Goal: Task Accomplishment & Management: Use online tool/utility

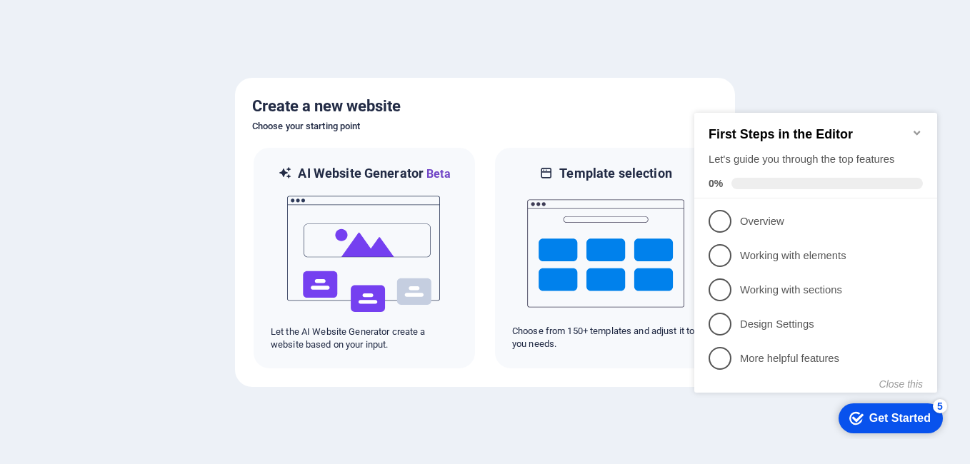
click at [894, 423] on div "Get Started" at bounding box center [899, 418] width 61 height 13
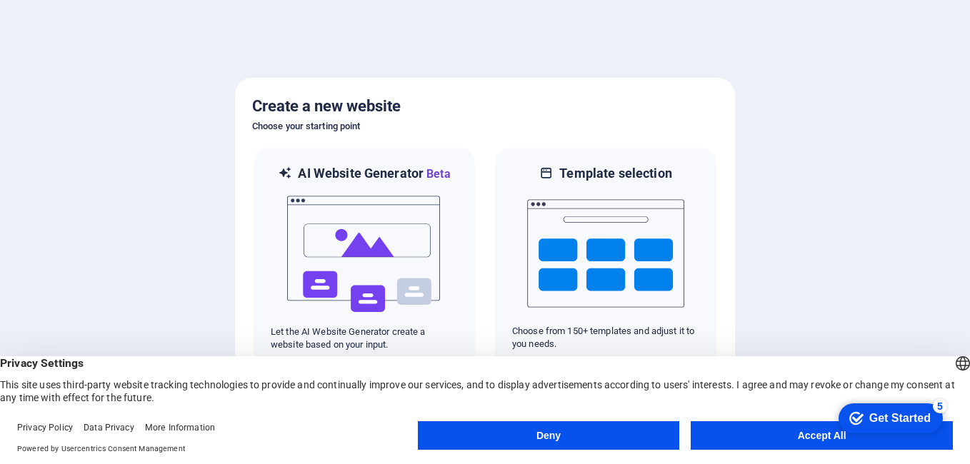
click at [763, 438] on button "Accept All" at bounding box center [821, 435] width 262 height 29
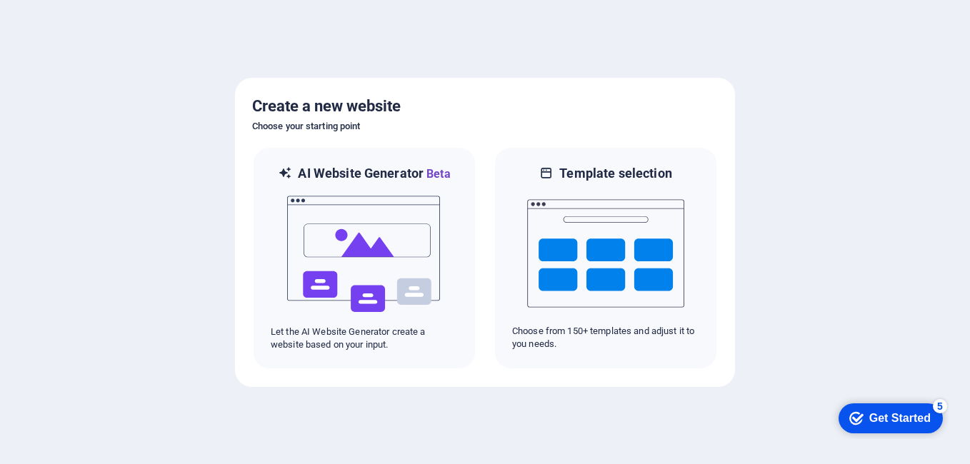
click at [889, 412] on div "Get Started" at bounding box center [899, 418] width 61 height 13
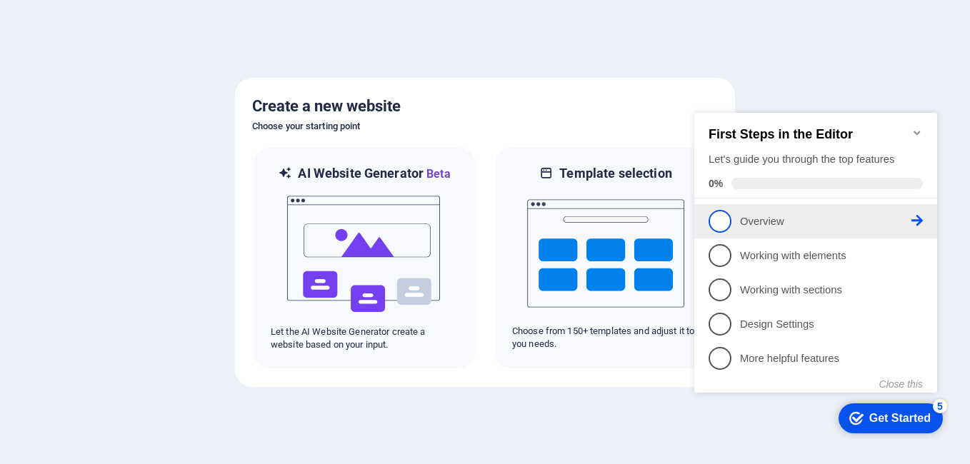
click at [762, 217] on p "Overview - incomplete" at bounding box center [825, 221] width 171 height 15
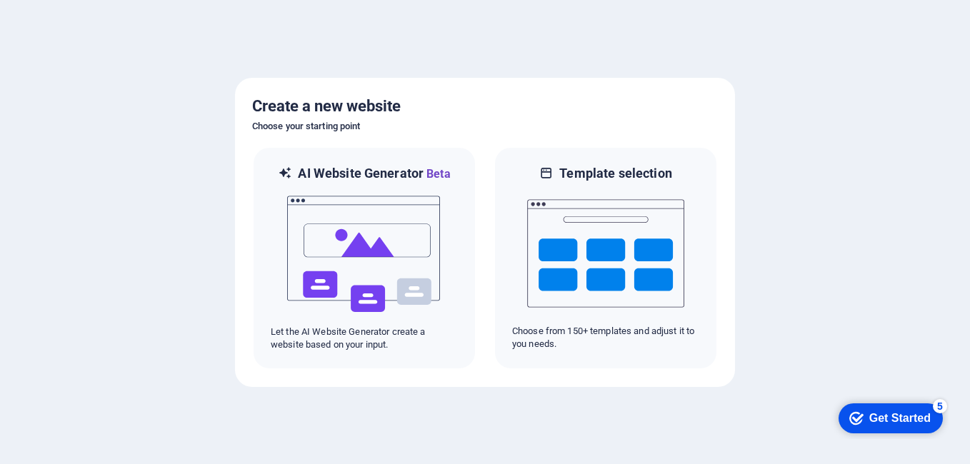
click at [892, 418] on div "Get Started" at bounding box center [899, 418] width 61 height 13
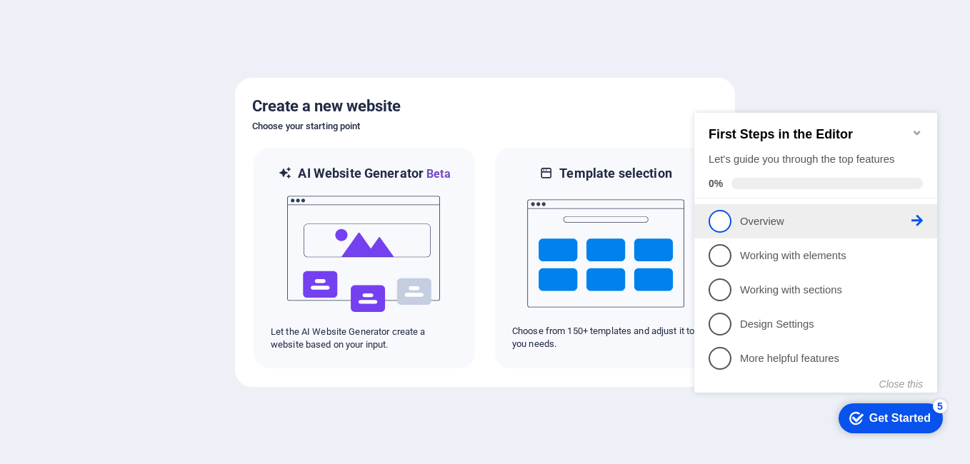
click at [725, 220] on span "1" at bounding box center [719, 221] width 23 height 23
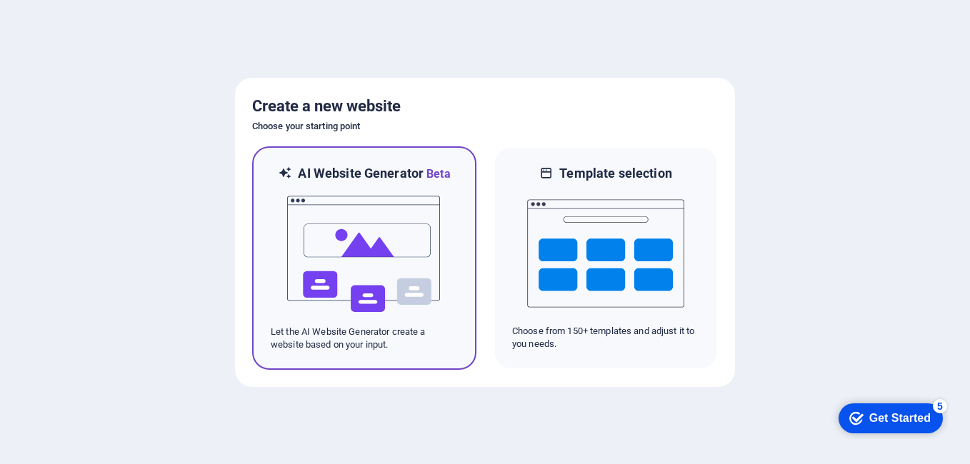
click at [372, 245] on img at bounding box center [364, 254] width 157 height 143
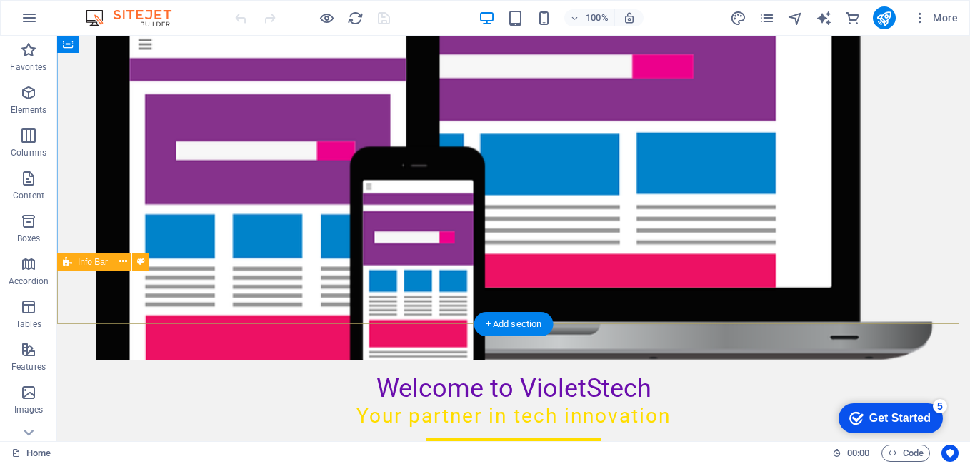
scroll to position [214, 0]
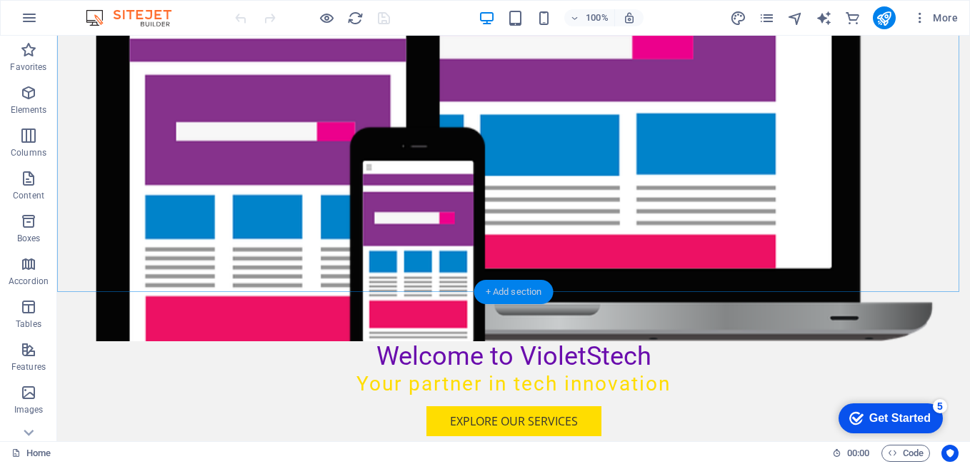
click at [509, 292] on div "+ Add section" at bounding box center [513, 292] width 79 height 24
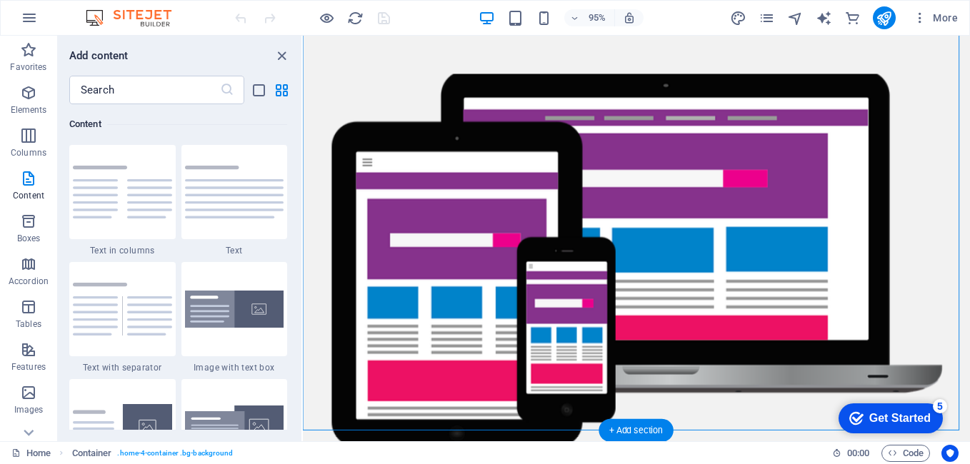
scroll to position [143, 0]
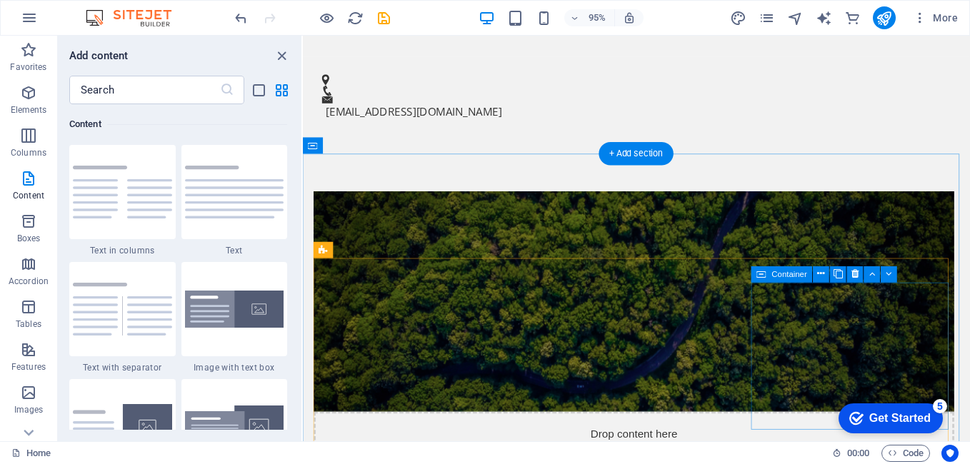
scroll to position [714, 0]
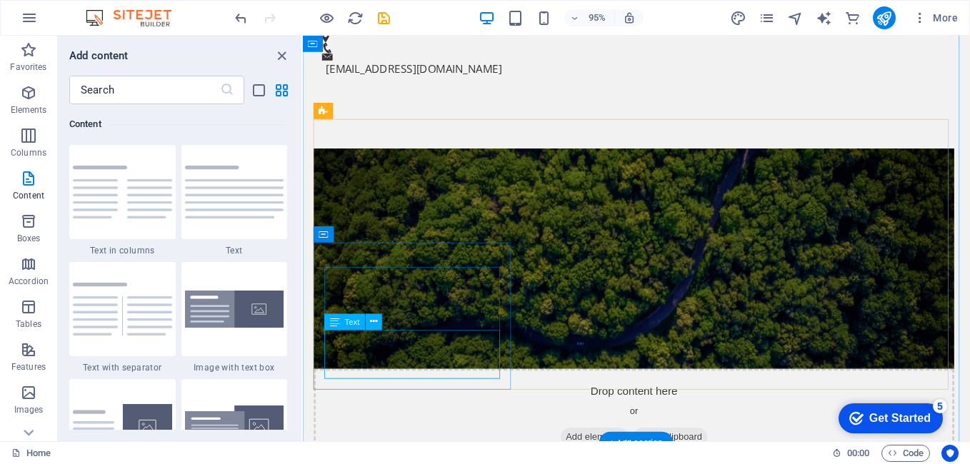
scroll to position [857, 0]
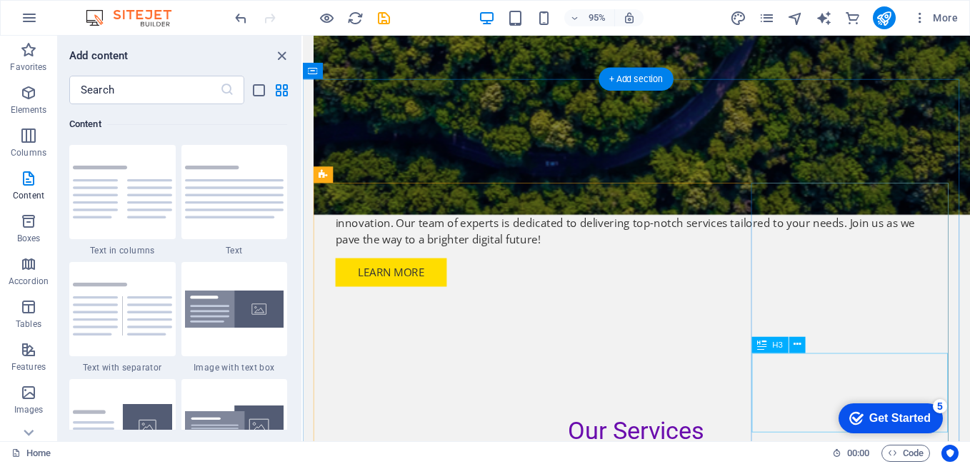
scroll to position [1214, 0]
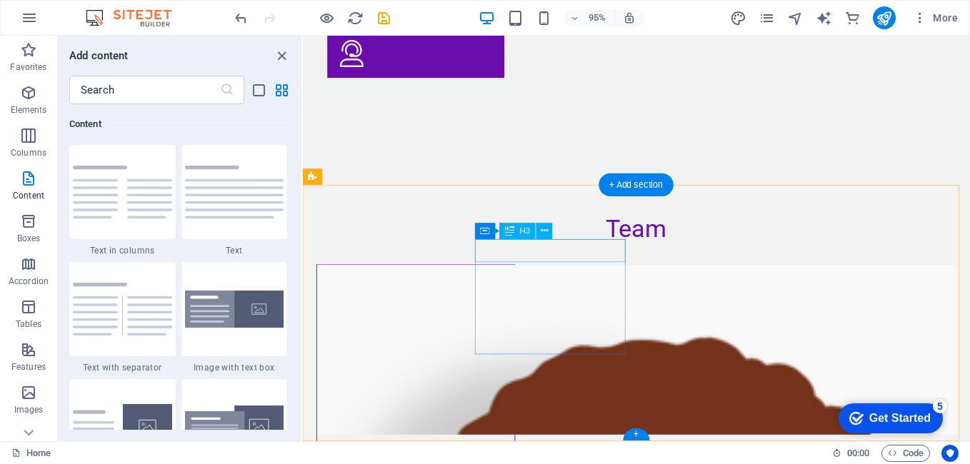
scroll to position [2000, 0]
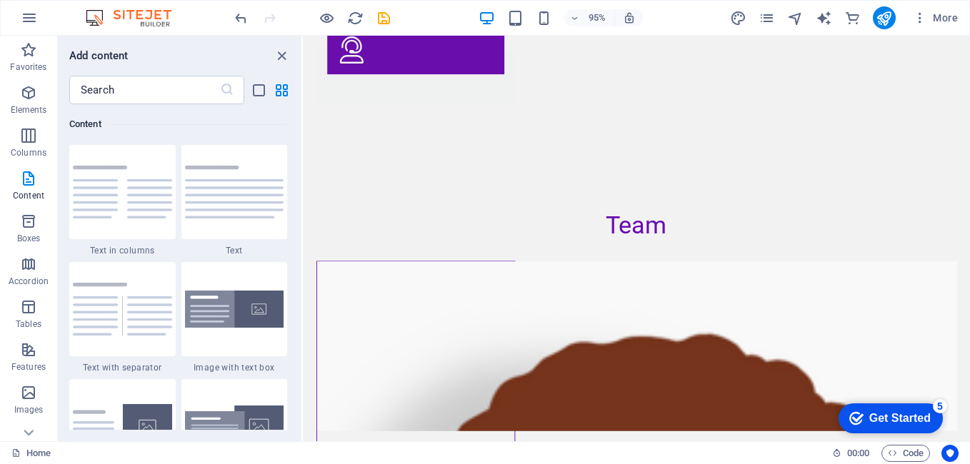
click at [900, 413] on div "Get Started" at bounding box center [899, 418] width 61 height 13
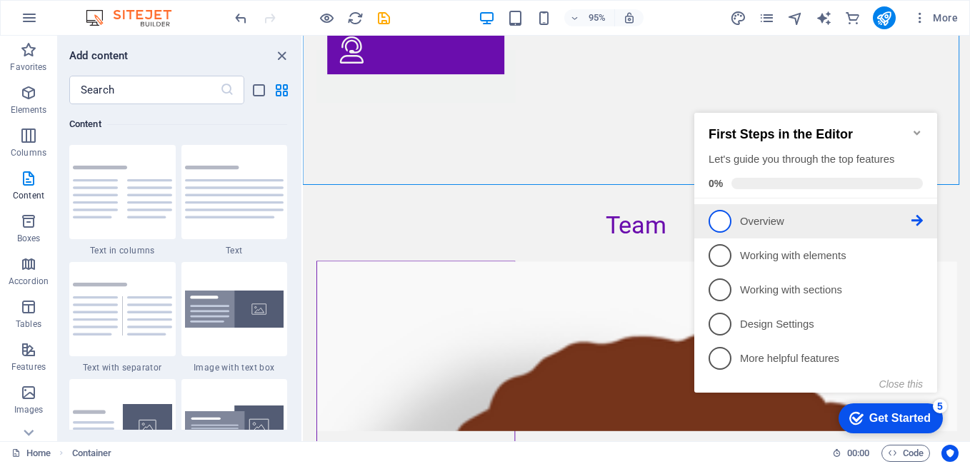
click at [717, 217] on span "1" at bounding box center [719, 221] width 23 height 23
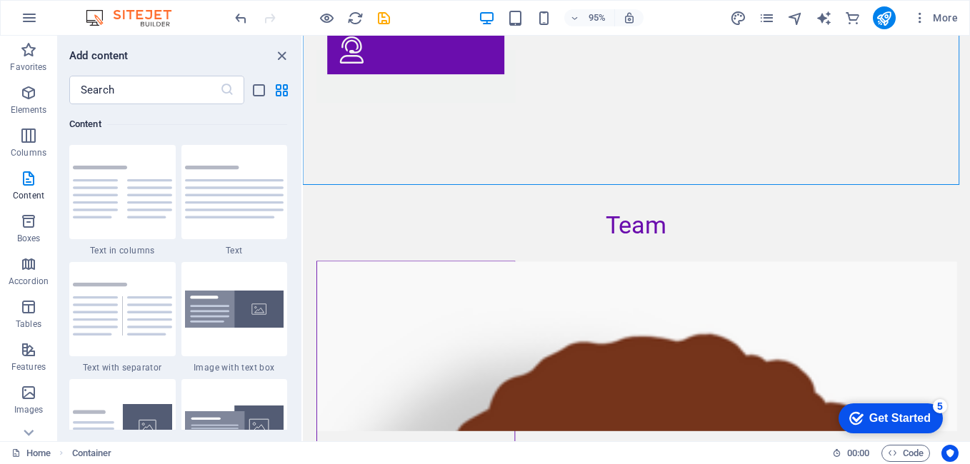
click at [884, 413] on div "Get Started" at bounding box center [899, 418] width 61 height 13
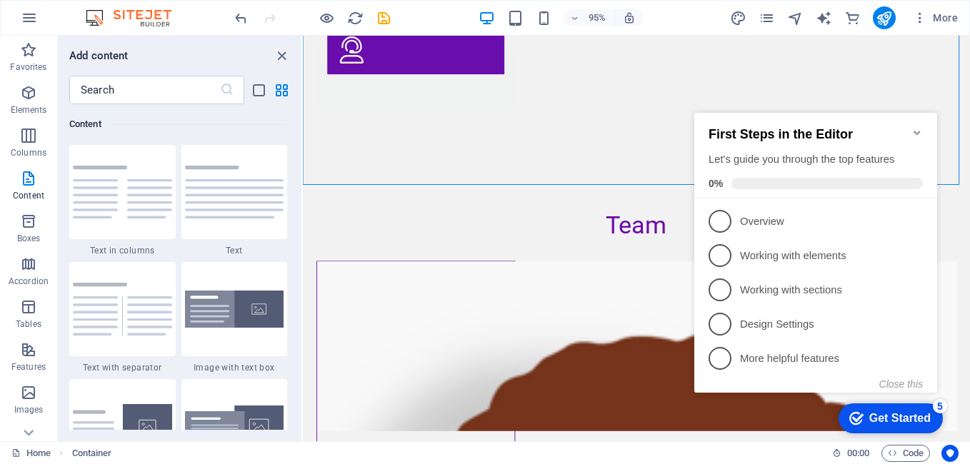
scroll to position [0, 0]
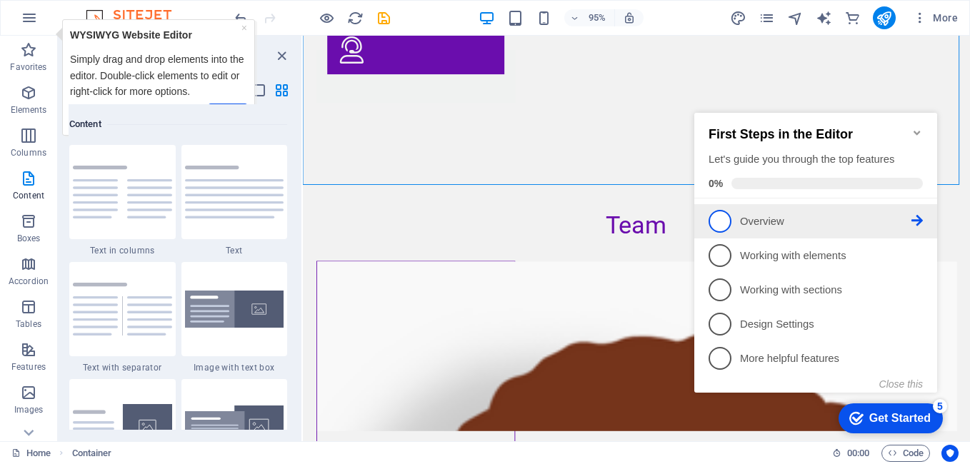
click at [722, 218] on span "1" at bounding box center [719, 221] width 23 height 23
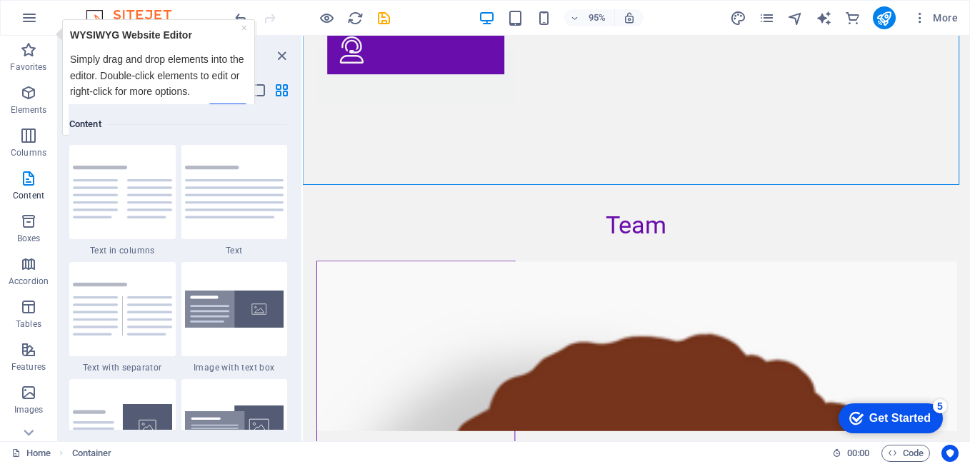
click at [906, 416] on div "Get Started" at bounding box center [899, 418] width 61 height 13
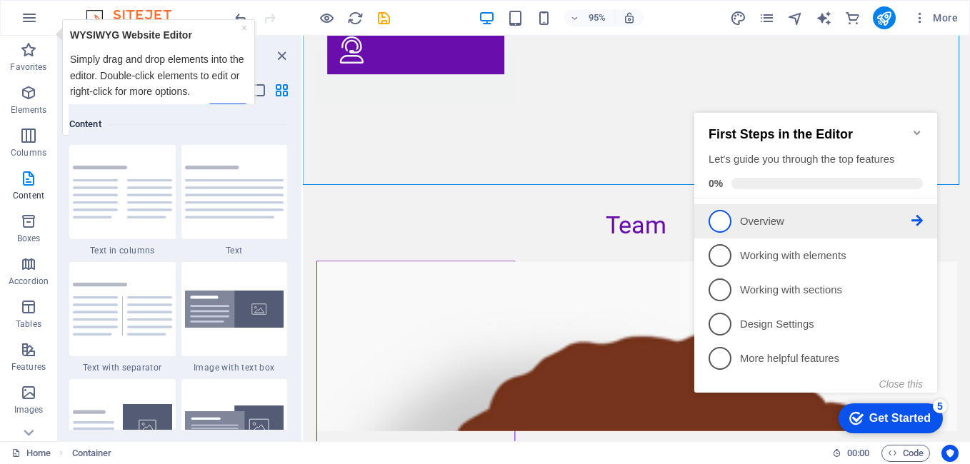
click at [729, 221] on span "1" at bounding box center [719, 221] width 23 height 23
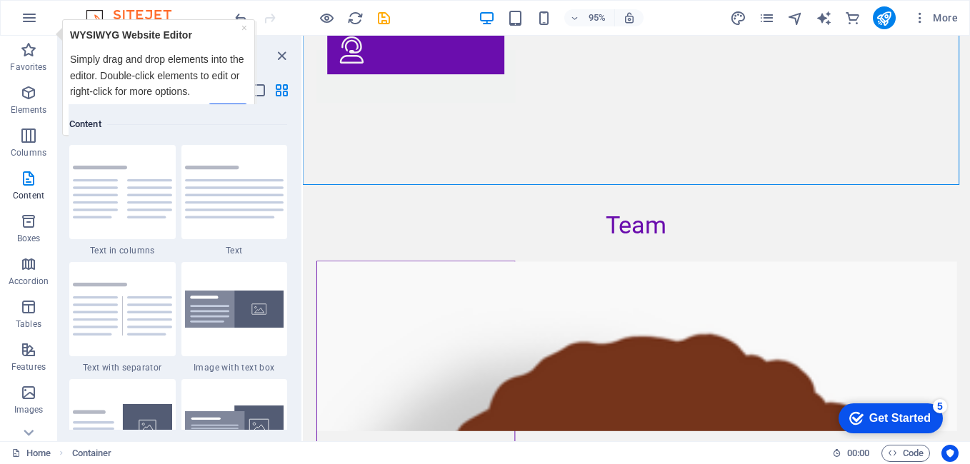
click at [904, 414] on div "Get Started" at bounding box center [899, 418] width 61 height 13
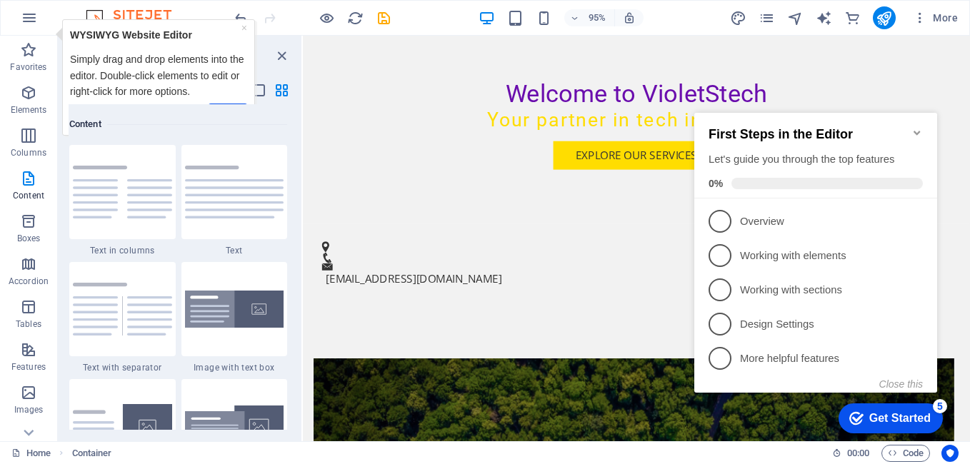
scroll to position [7, 0]
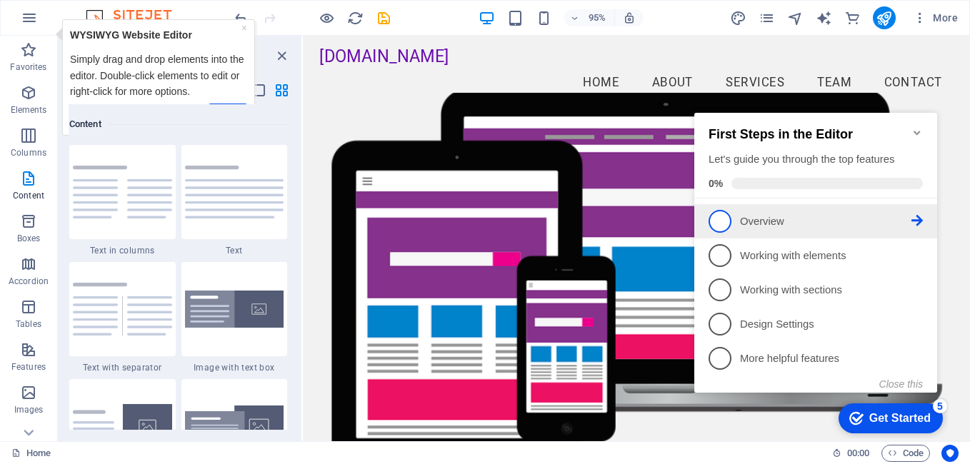
click at [719, 221] on span "1" at bounding box center [719, 221] width 23 height 23
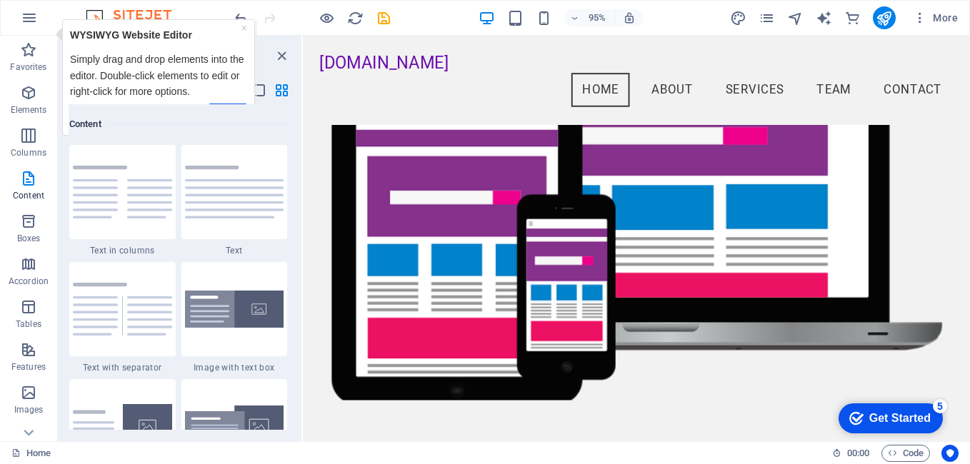
scroll to position [75, 0]
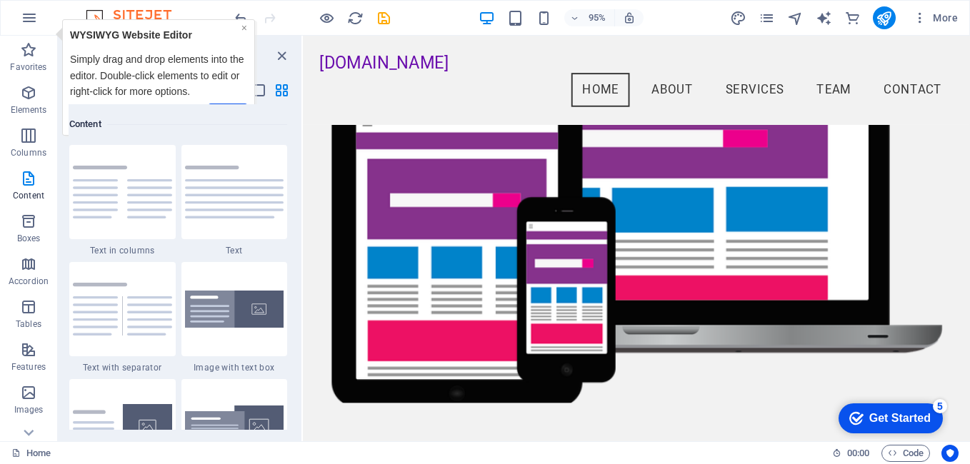
click at [242, 29] on link "×" at bounding box center [244, 27] width 6 height 11
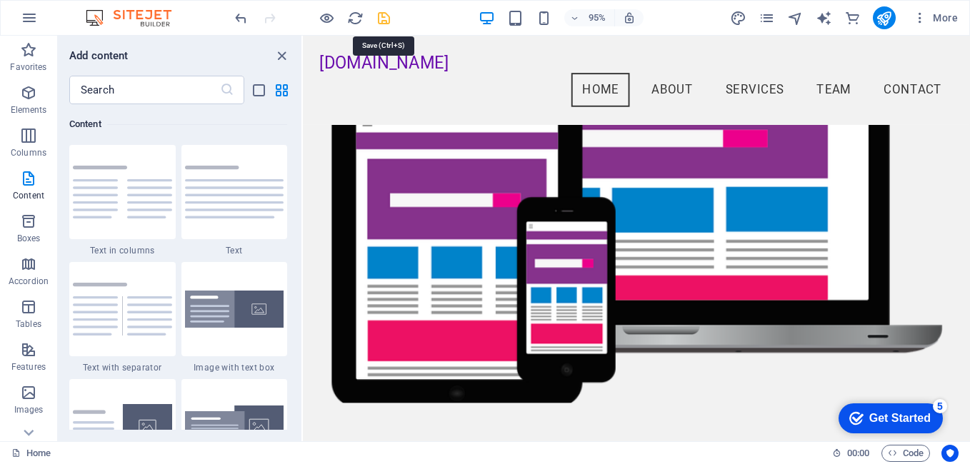
click at [387, 19] on icon "save" at bounding box center [384, 18] width 16 height 16
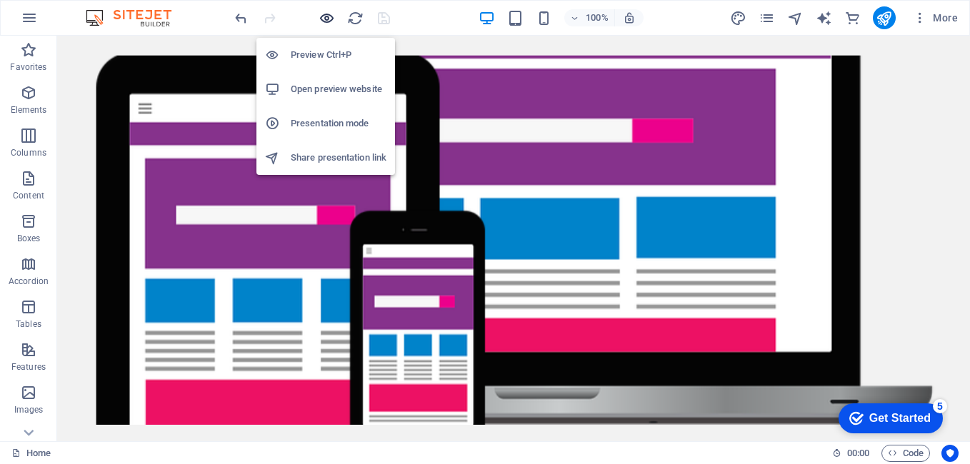
click at [328, 15] on icon "button" at bounding box center [326, 18] width 16 height 16
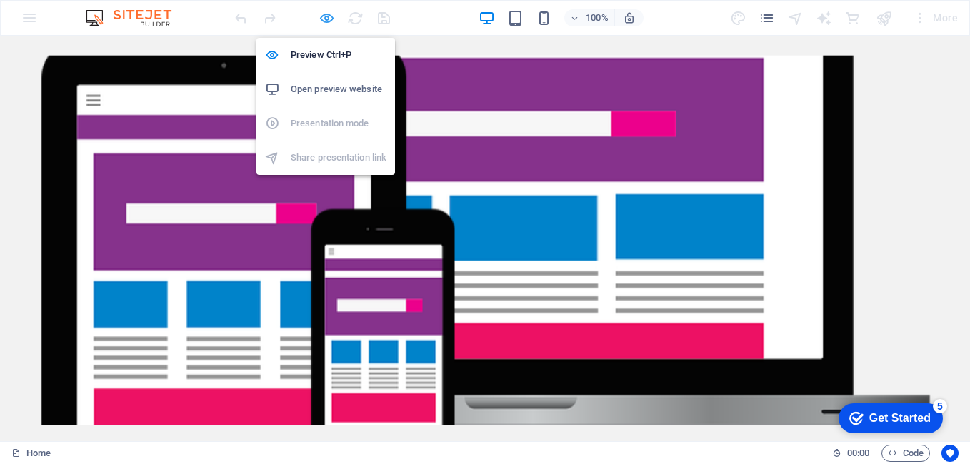
click at [328, 15] on icon "button" at bounding box center [326, 18] width 16 height 16
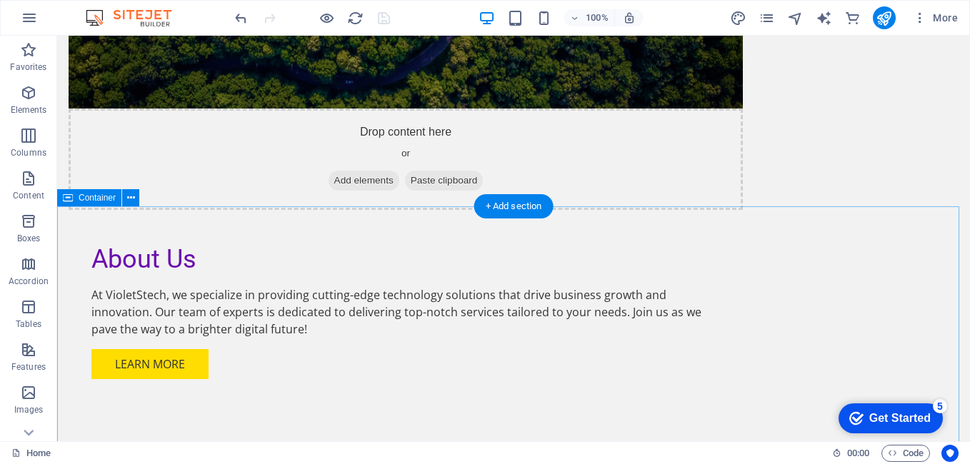
scroll to position [0, 0]
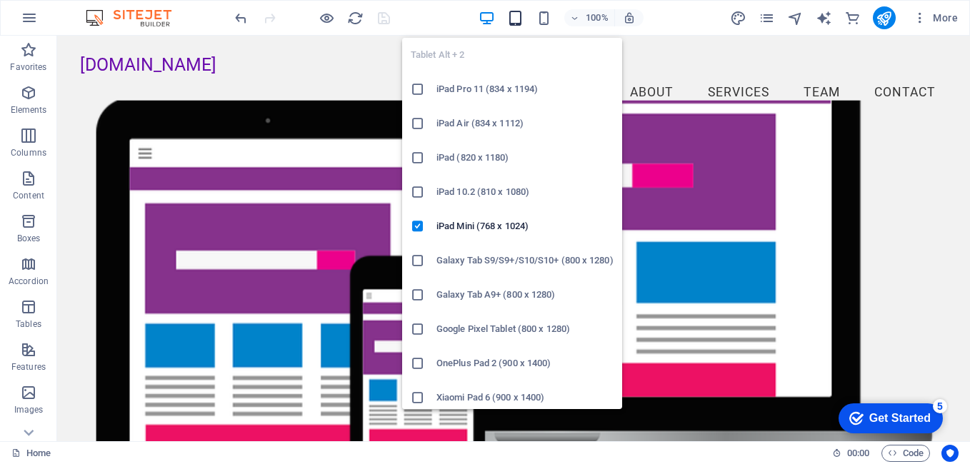
click at [516, 21] on icon "button" at bounding box center [515, 18] width 16 height 16
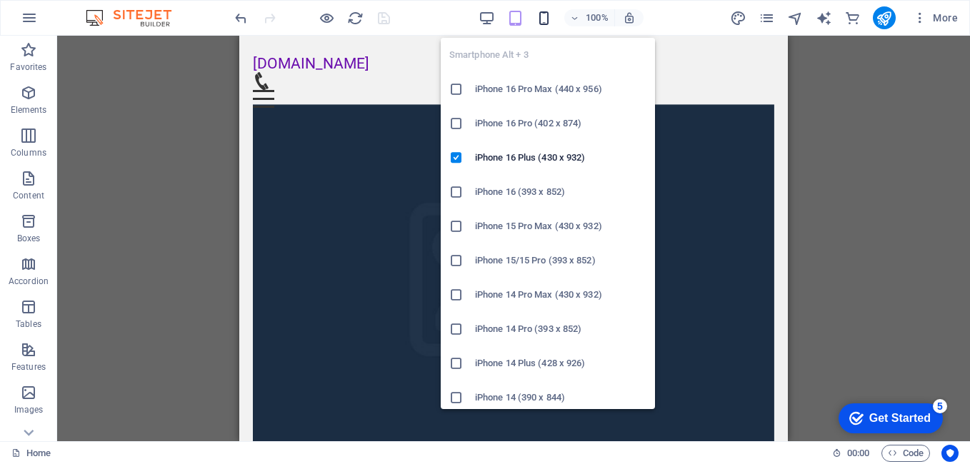
click at [547, 18] on icon "button" at bounding box center [544, 18] width 16 height 16
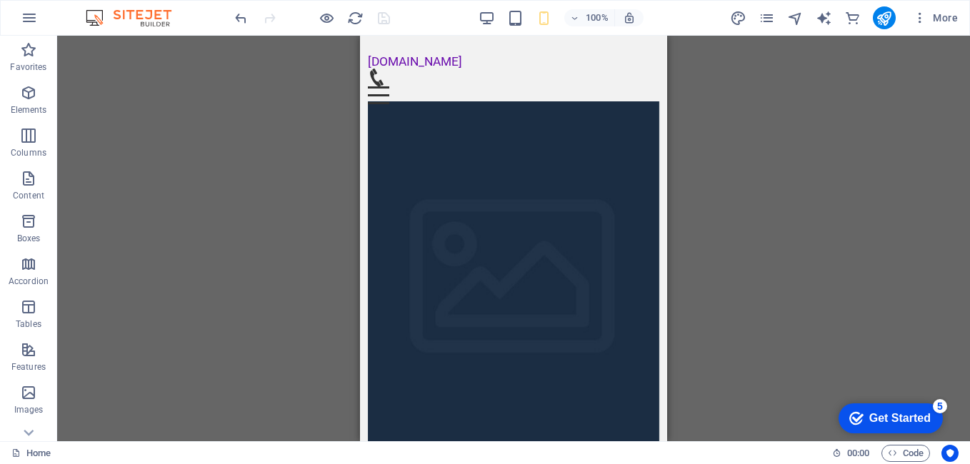
click at [378, 15] on div at bounding box center [312, 17] width 160 height 23
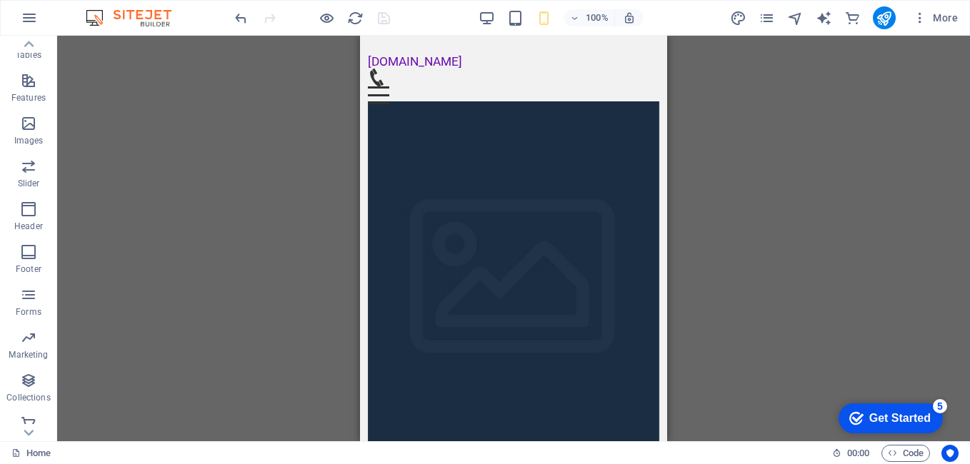
scroll to position [280, 0]
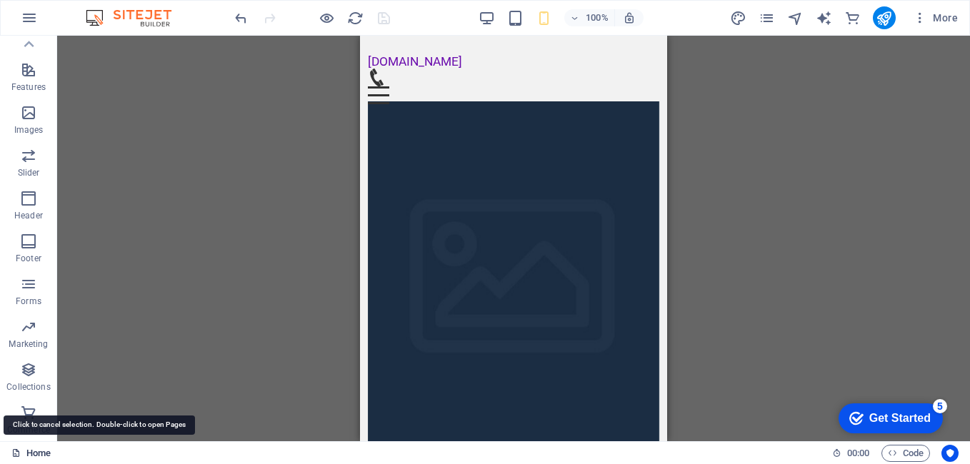
click at [39, 456] on link "Home" at bounding box center [30, 453] width 39 height 17
click at [919, 24] on icon "button" at bounding box center [919, 18] width 14 height 14
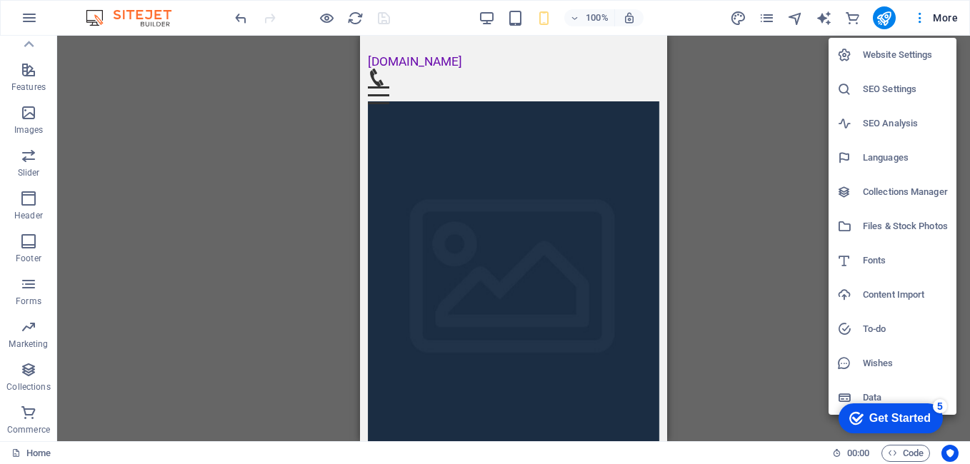
click at [755, 211] on div at bounding box center [485, 232] width 970 height 464
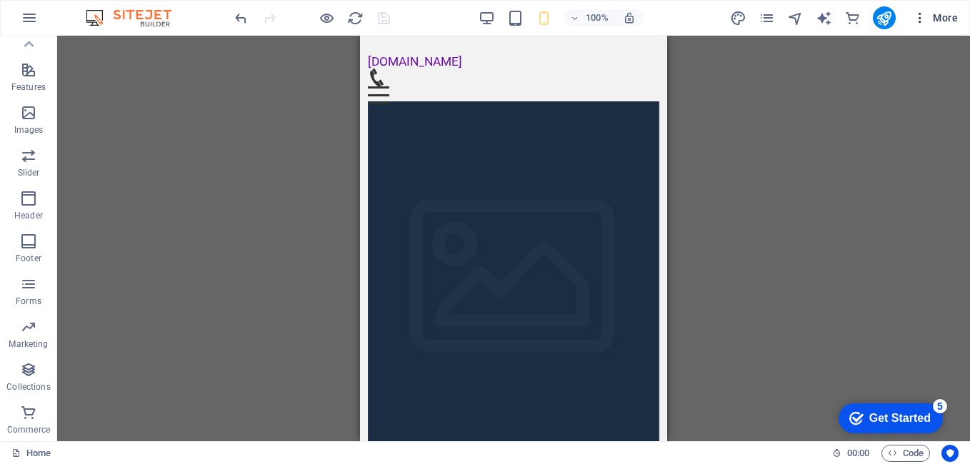
click at [941, 19] on span "More" at bounding box center [934, 18] width 45 height 14
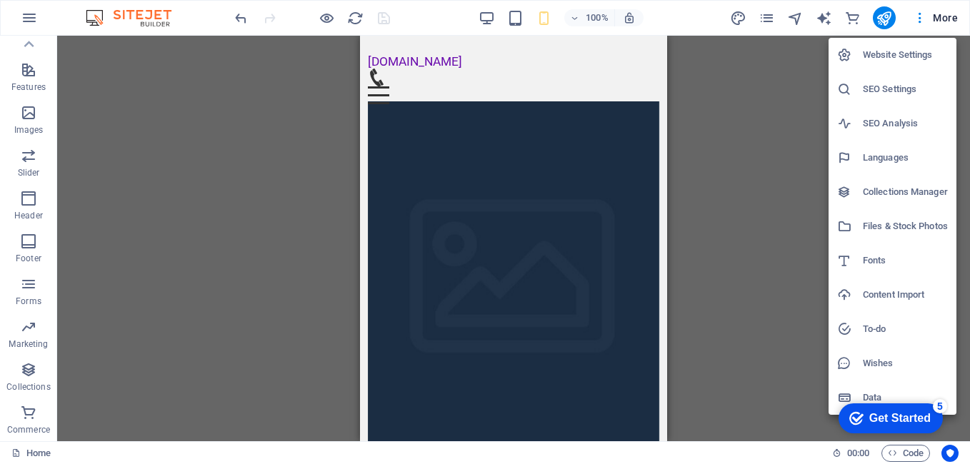
click at [755, 197] on div at bounding box center [485, 232] width 970 height 464
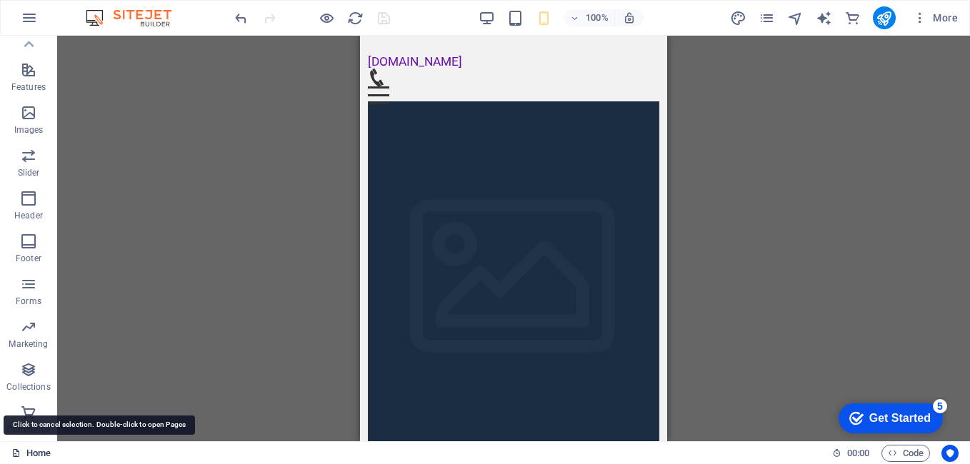
click at [31, 452] on link "Home" at bounding box center [30, 453] width 39 height 17
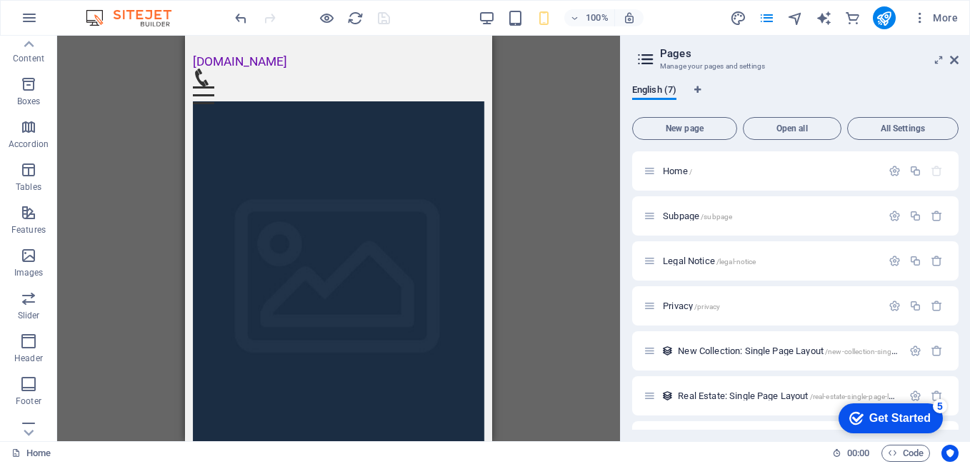
scroll to position [0, 0]
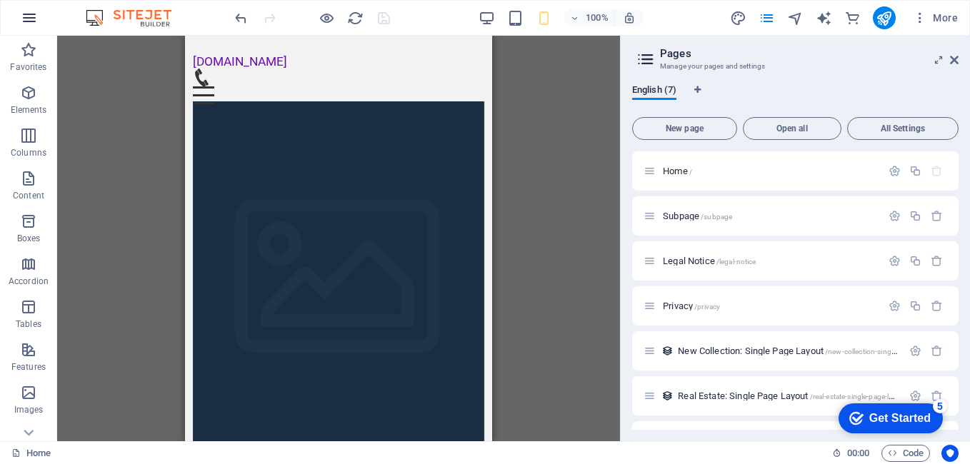
click at [30, 20] on icon "button" at bounding box center [29, 17] width 17 height 17
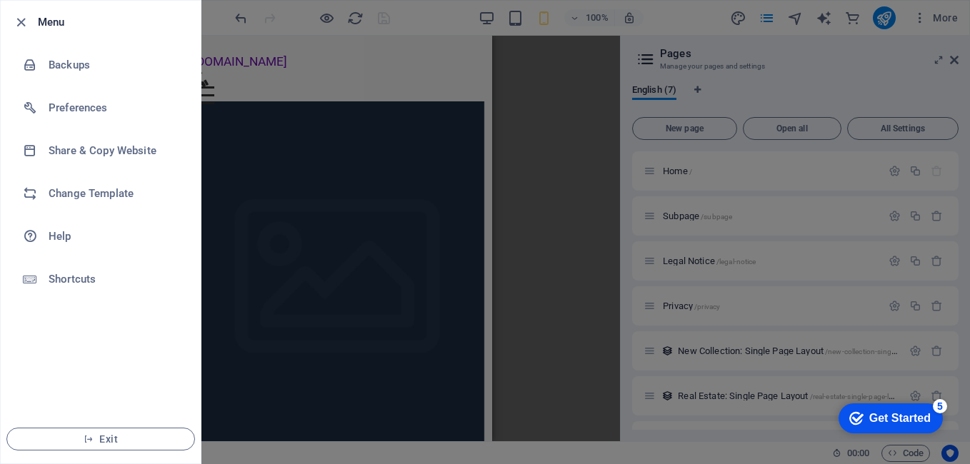
click at [563, 89] on div at bounding box center [485, 232] width 970 height 464
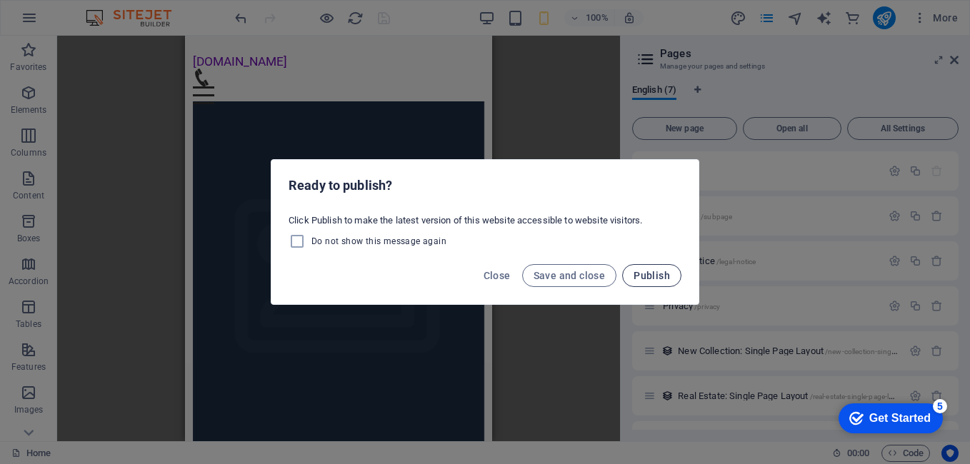
click at [645, 276] on span "Publish" at bounding box center [651, 275] width 36 height 11
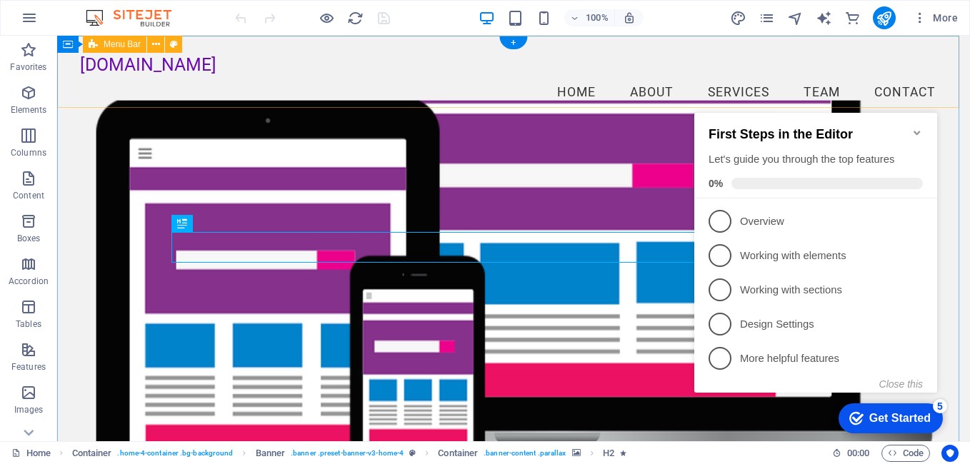
click at [937, 89] on div "[DOMAIN_NAME] Menu Home About Services Team Contact" at bounding box center [513, 83] width 912 height 94
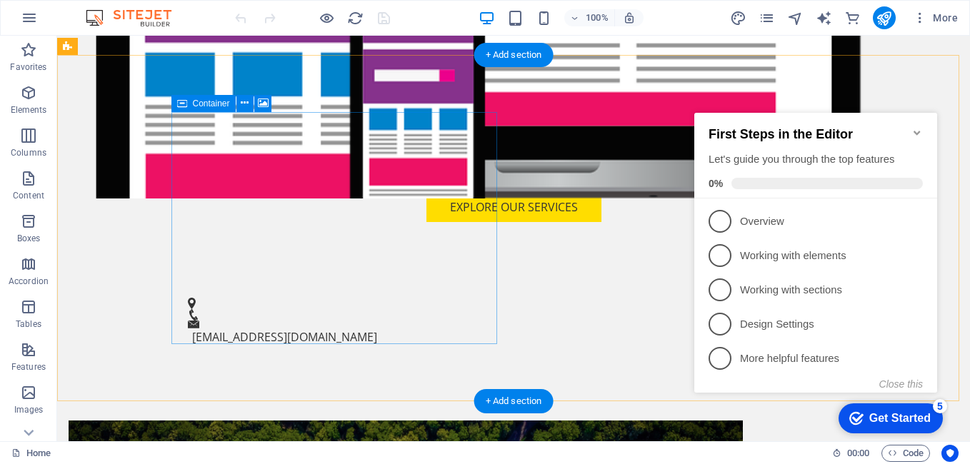
scroll to position [500, 0]
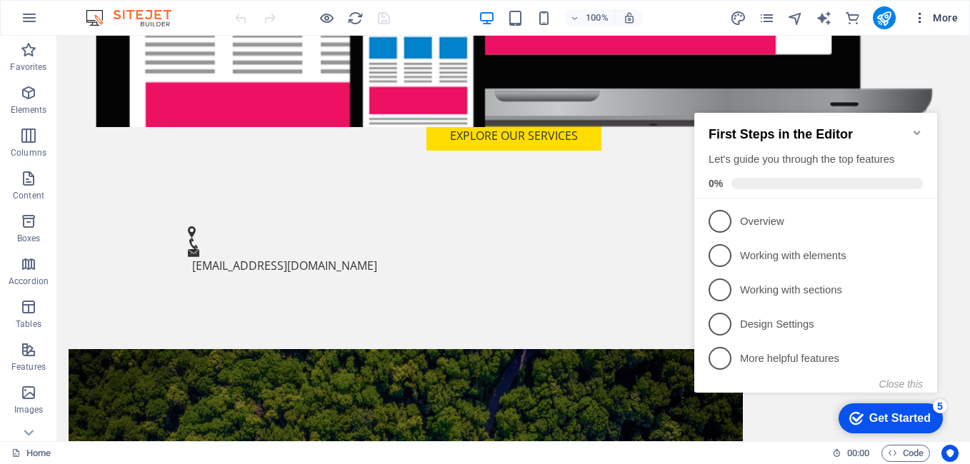
click at [921, 19] on icon "button" at bounding box center [919, 18] width 14 height 14
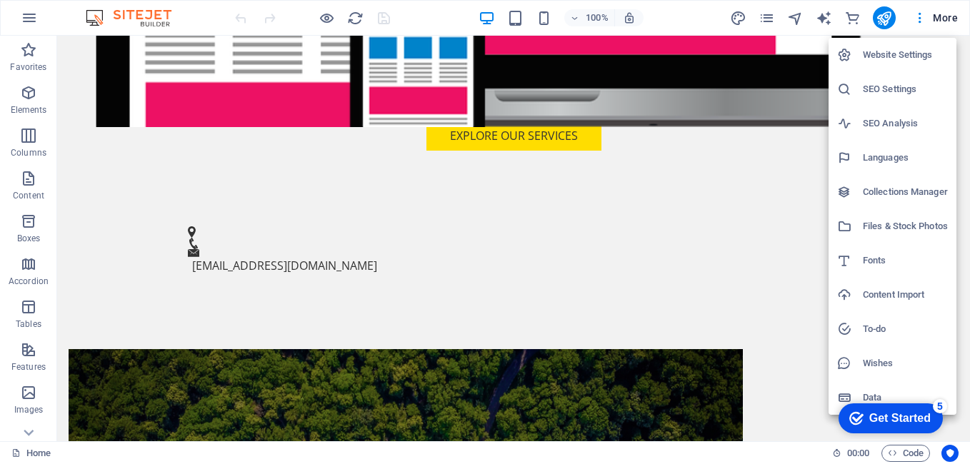
click at [945, 19] on div at bounding box center [485, 232] width 970 height 464
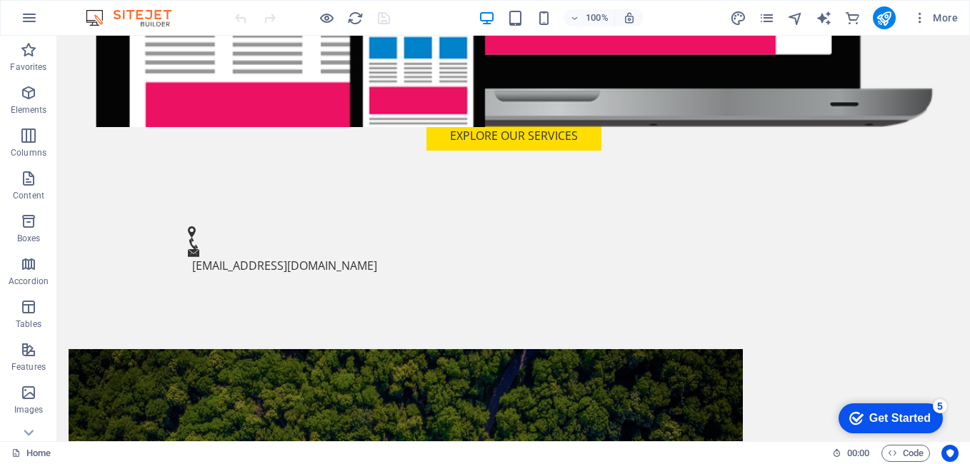
click at [945, 19] on span "More" at bounding box center [934, 18] width 45 height 14
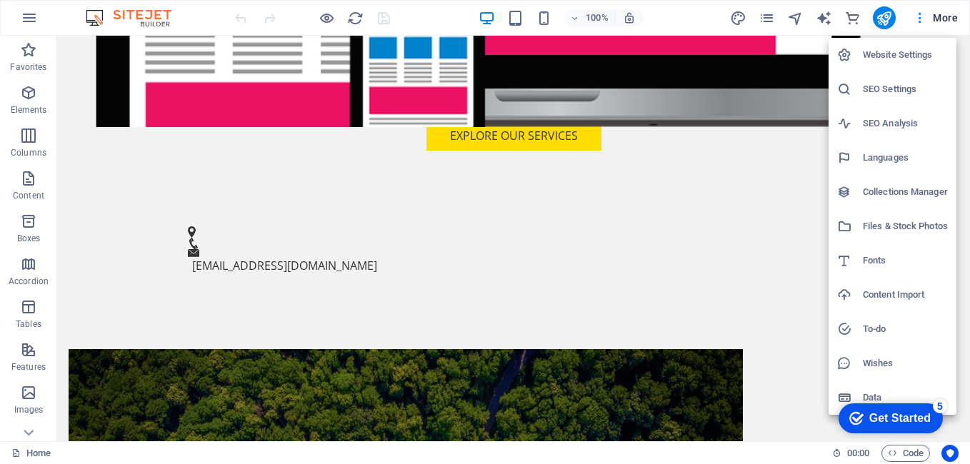
click at [768, 393] on div at bounding box center [485, 232] width 970 height 464
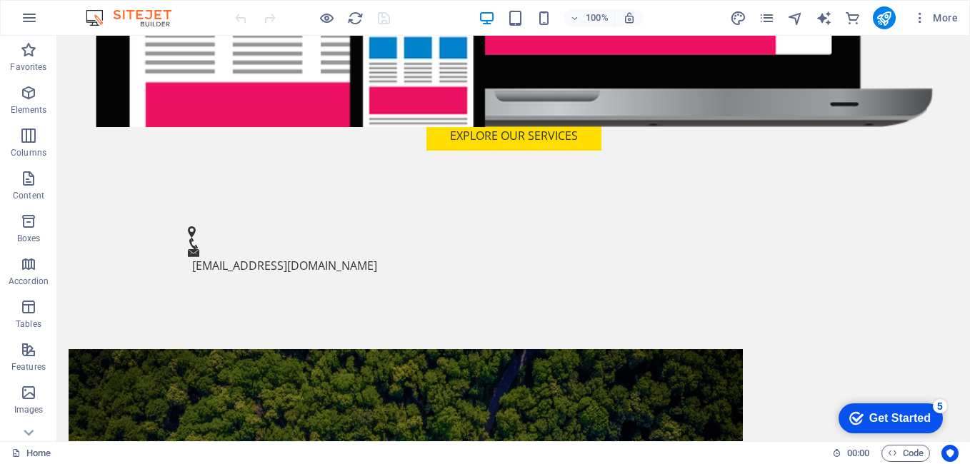
scroll to position [280, 0]
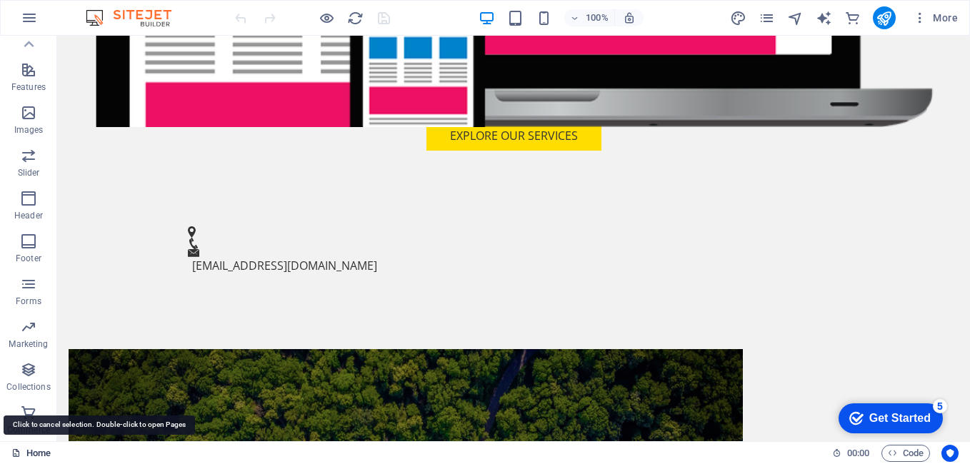
click at [32, 449] on link "Home" at bounding box center [30, 453] width 39 height 17
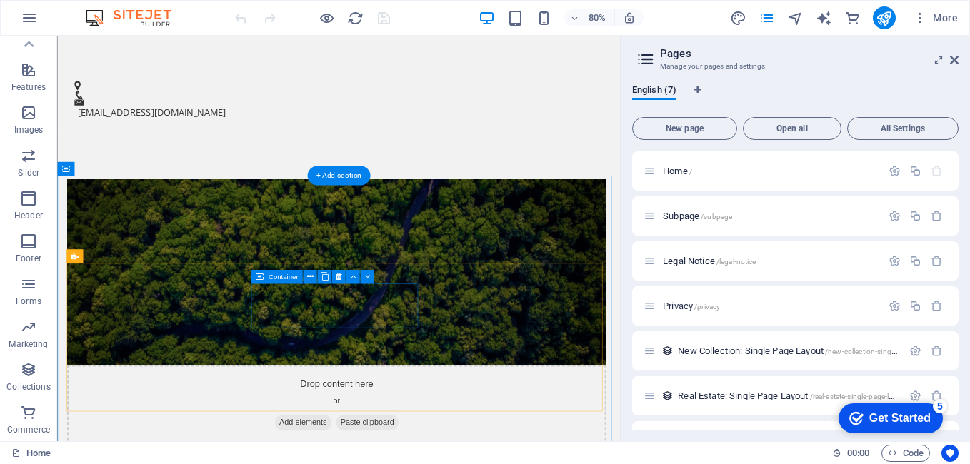
scroll to position [728, 0]
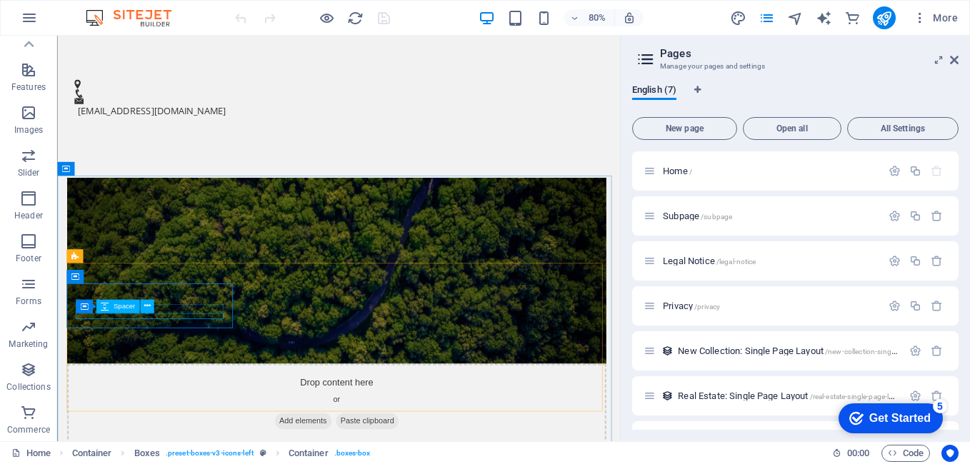
click at [157, 313] on div "Container Spacer" at bounding box center [119, 306] width 86 height 14
click at [137, 296] on icon at bounding box center [134, 297] width 6 height 12
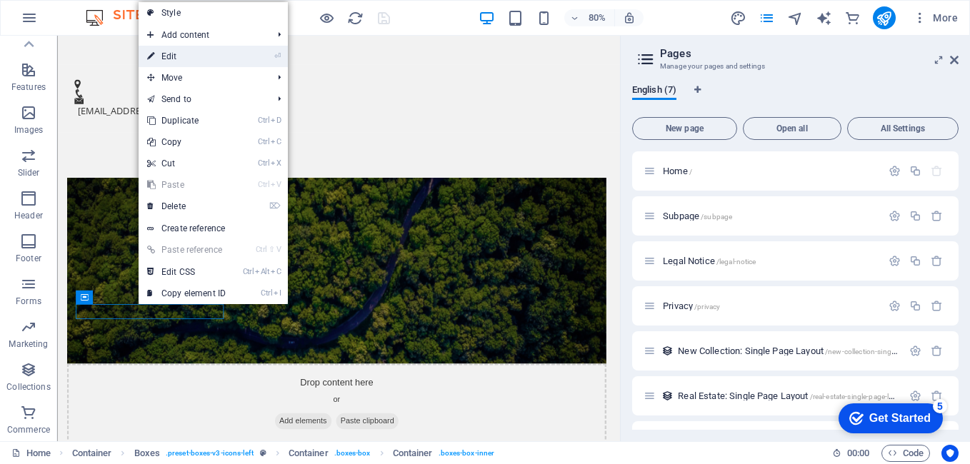
click at [195, 56] on link "⏎ Edit" at bounding box center [187, 56] width 96 height 21
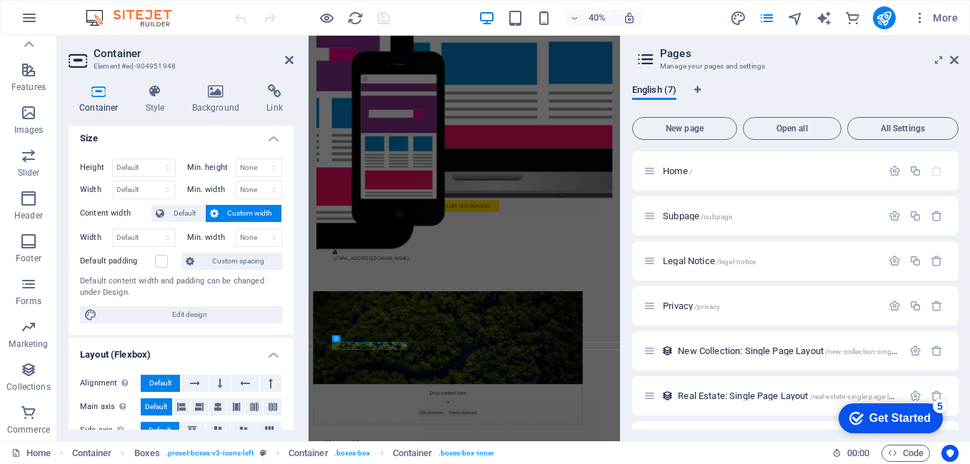
scroll to position [0, 0]
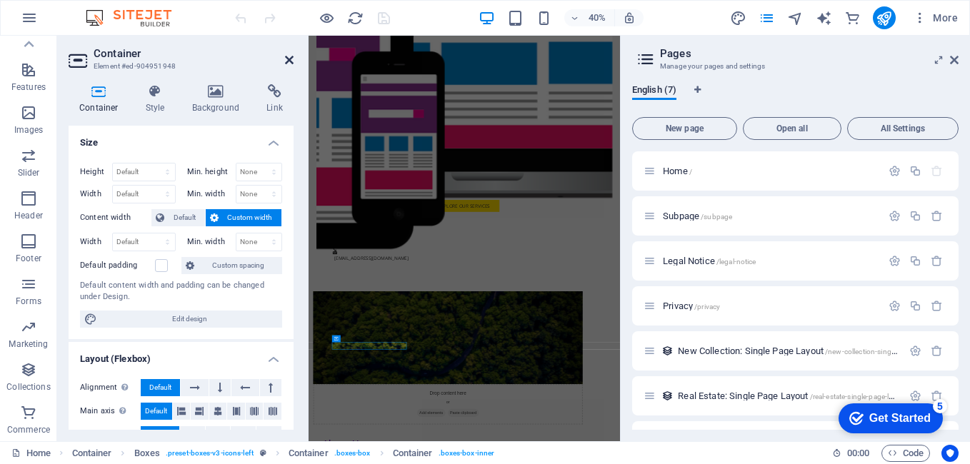
click at [288, 56] on icon at bounding box center [289, 59] width 9 height 11
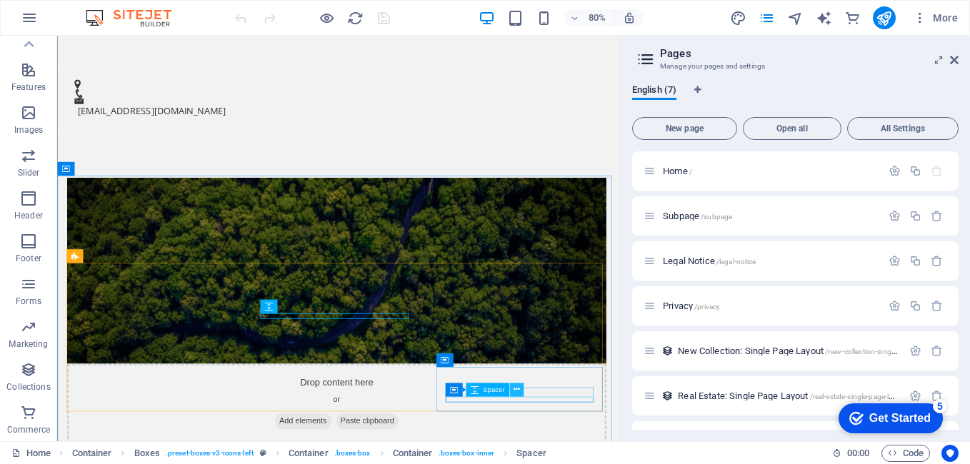
click at [511, 387] on button at bounding box center [516, 390] width 14 height 14
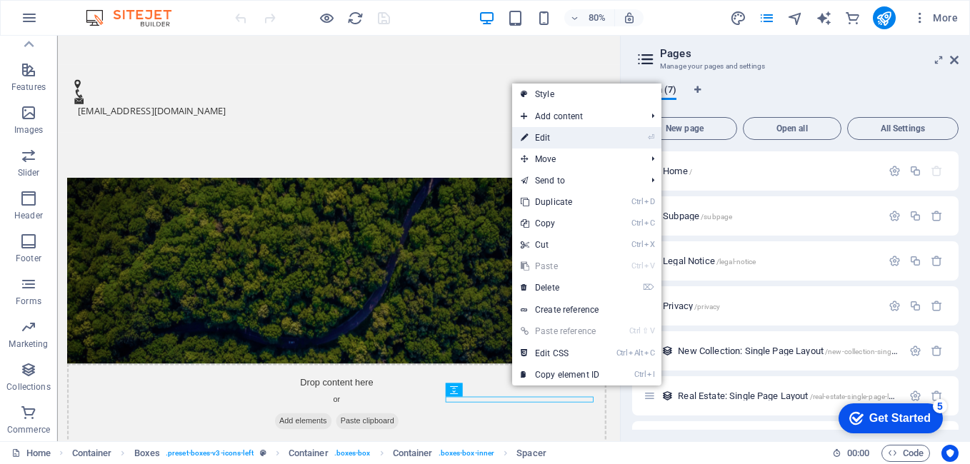
click at [585, 140] on link "⏎ Edit" at bounding box center [560, 137] width 96 height 21
select select "px"
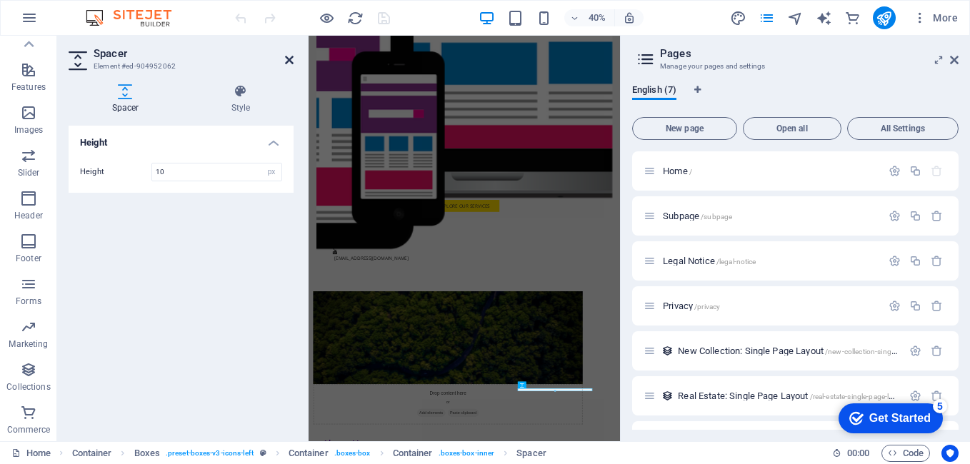
click at [291, 61] on icon at bounding box center [289, 59] width 9 height 11
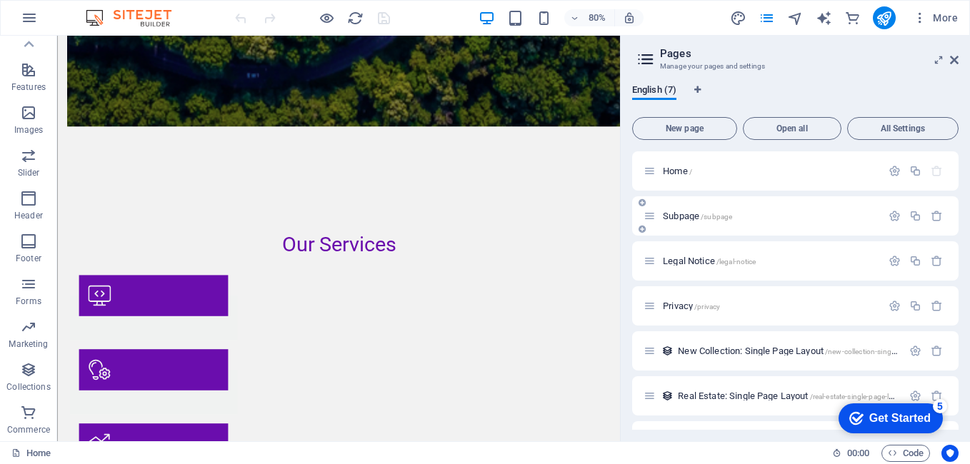
click at [697, 218] on span "Subpage /subpage" at bounding box center [697, 216] width 69 height 11
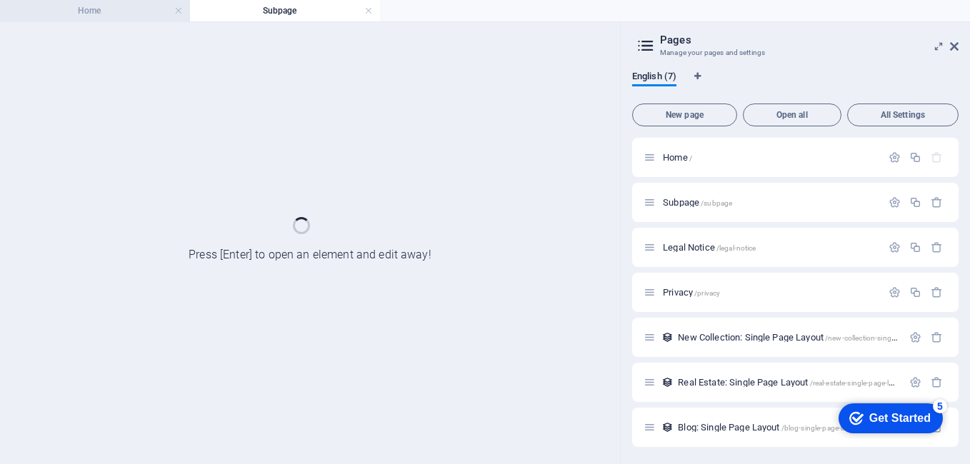
click at [94, 16] on h4 "Home" at bounding box center [95, 11] width 190 height 16
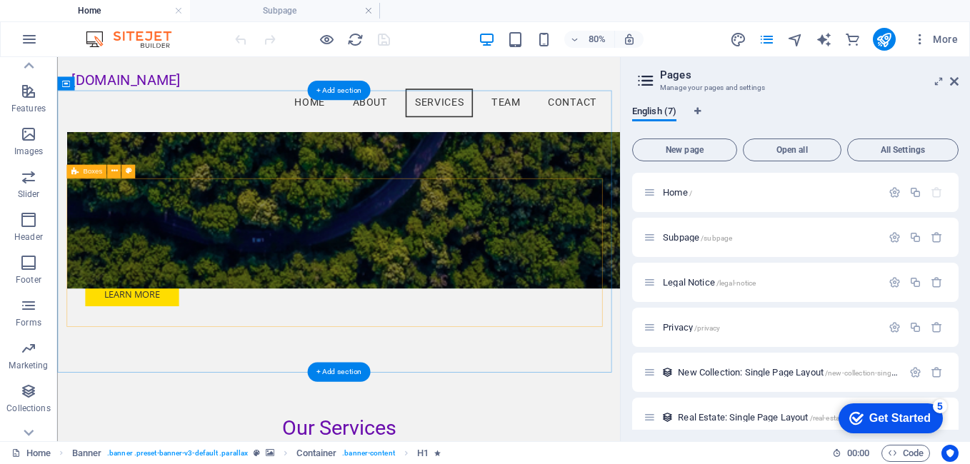
scroll to position [767, 0]
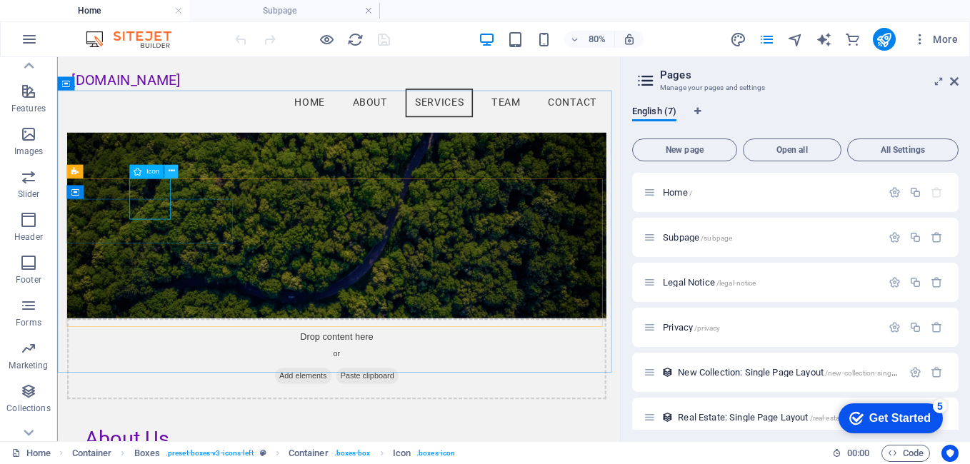
click at [172, 170] on icon at bounding box center [171, 171] width 6 height 12
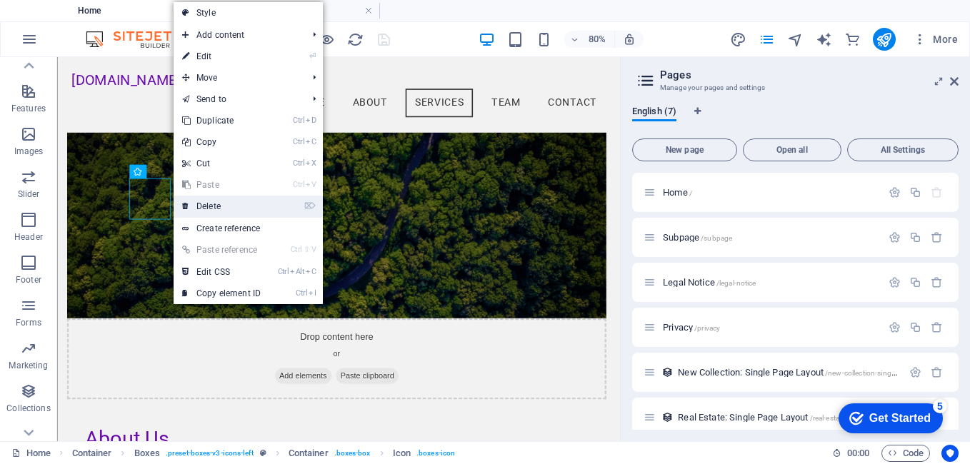
click at [211, 211] on link "⌦ Delete" at bounding box center [222, 206] width 96 height 21
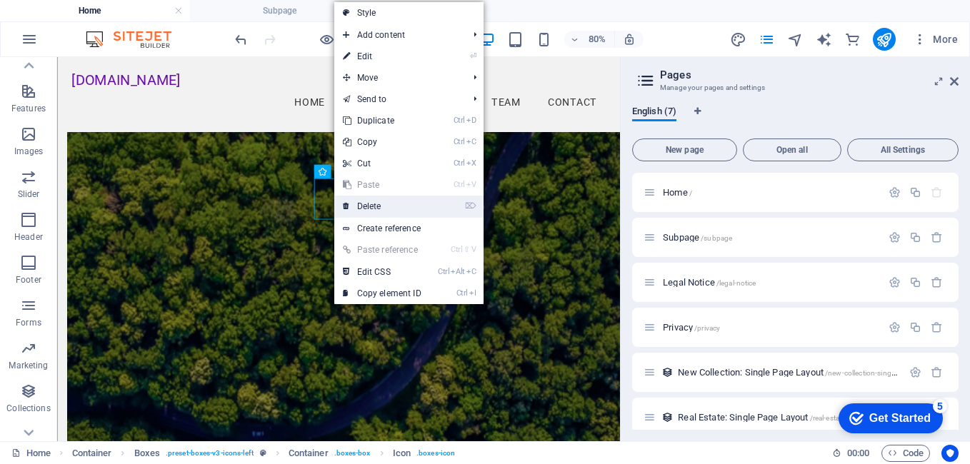
click at [372, 208] on link "⌦ Delete" at bounding box center [382, 206] width 96 height 21
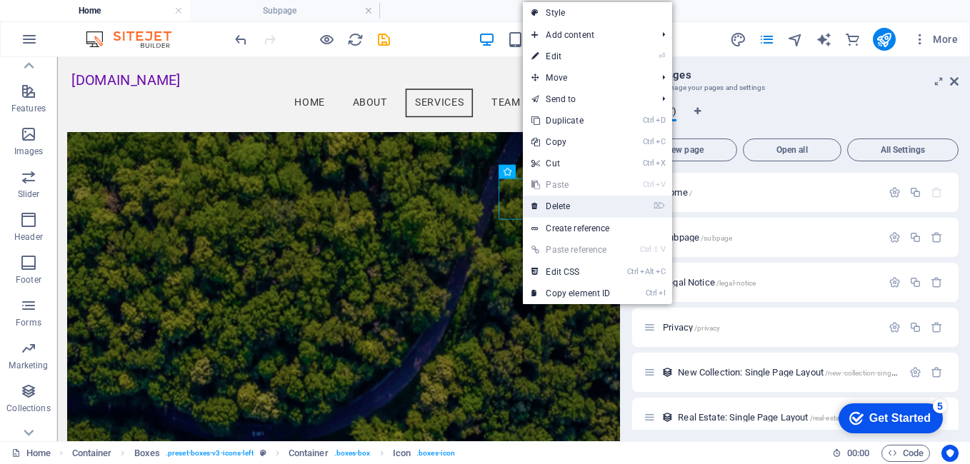
click at [559, 211] on link "⌦ Delete" at bounding box center [571, 206] width 96 height 21
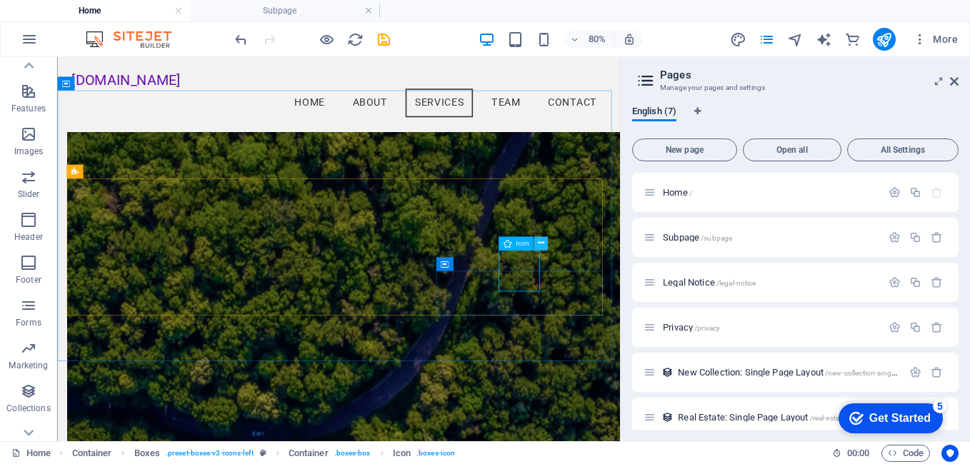
click at [543, 237] on icon at bounding box center [540, 243] width 6 height 12
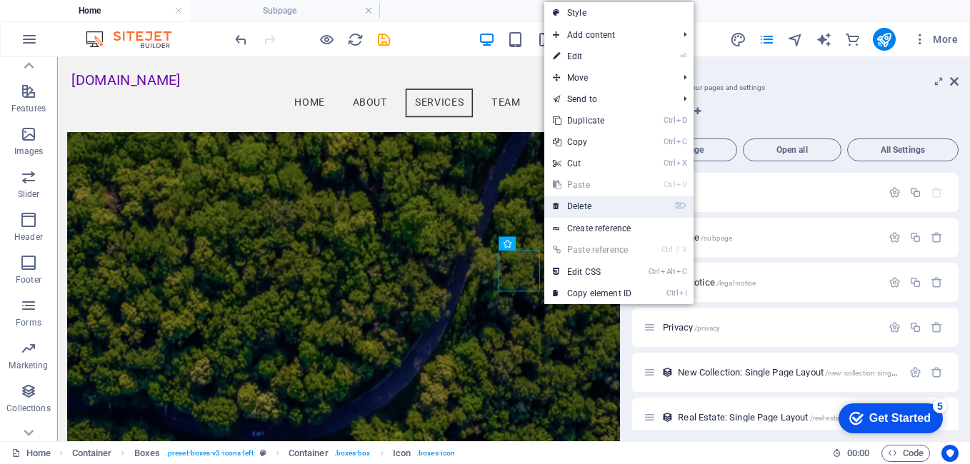
click at [578, 205] on link "⌦ Delete" at bounding box center [592, 206] width 96 height 21
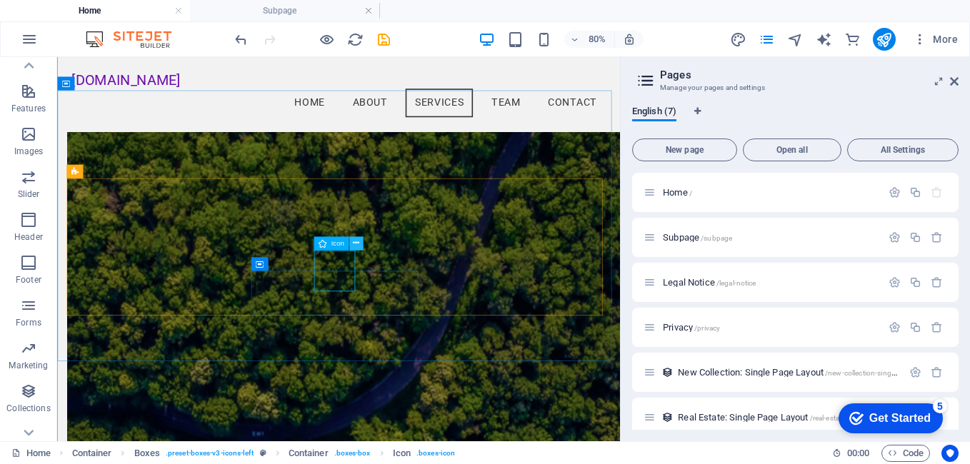
click at [358, 245] on icon at bounding box center [356, 243] width 6 height 12
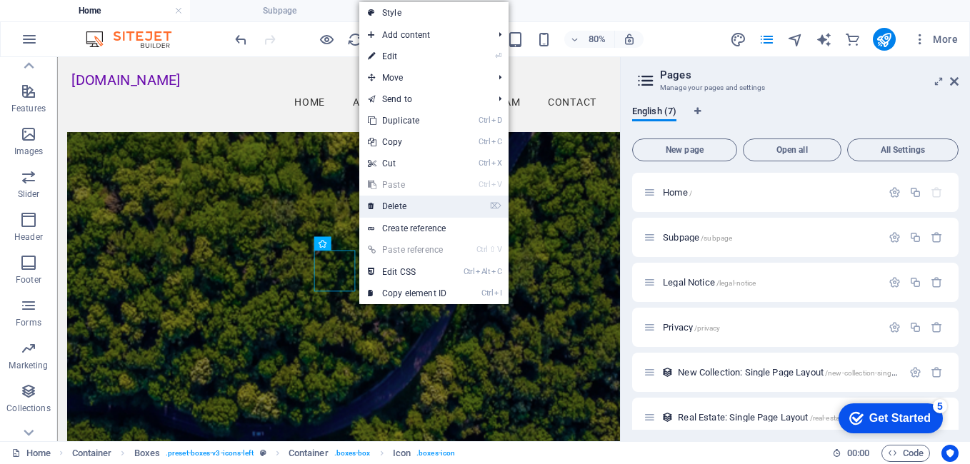
click at [393, 203] on link "⌦ Delete" at bounding box center [407, 206] width 96 height 21
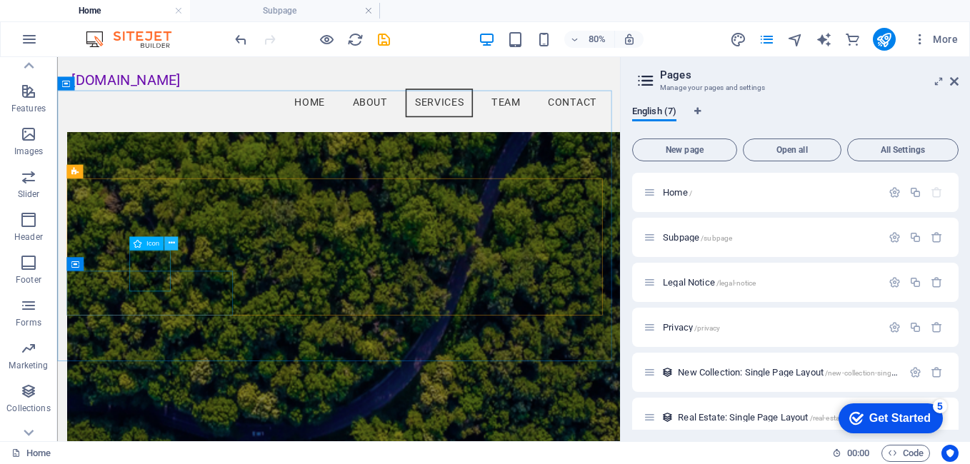
click at [166, 245] on button at bounding box center [171, 243] width 14 height 14
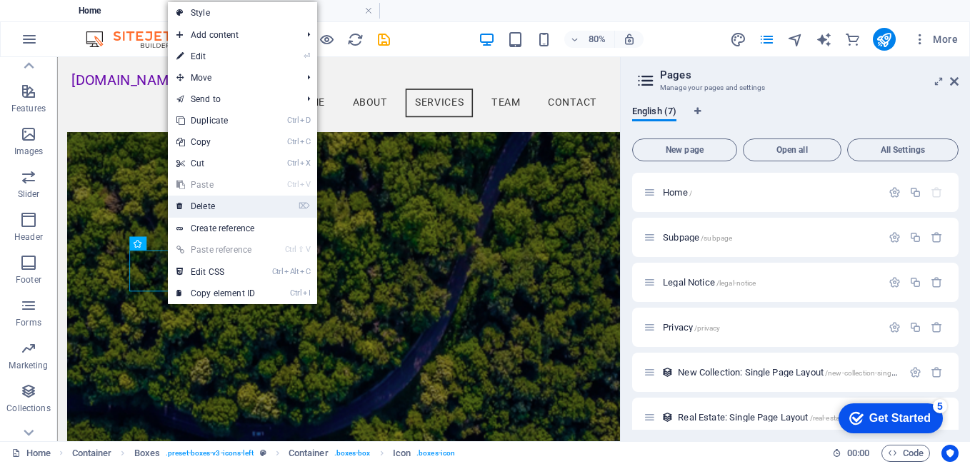
click at [221, 203] on link "⌦ Delete" at bounding box center [216, 206] width 96 height 21
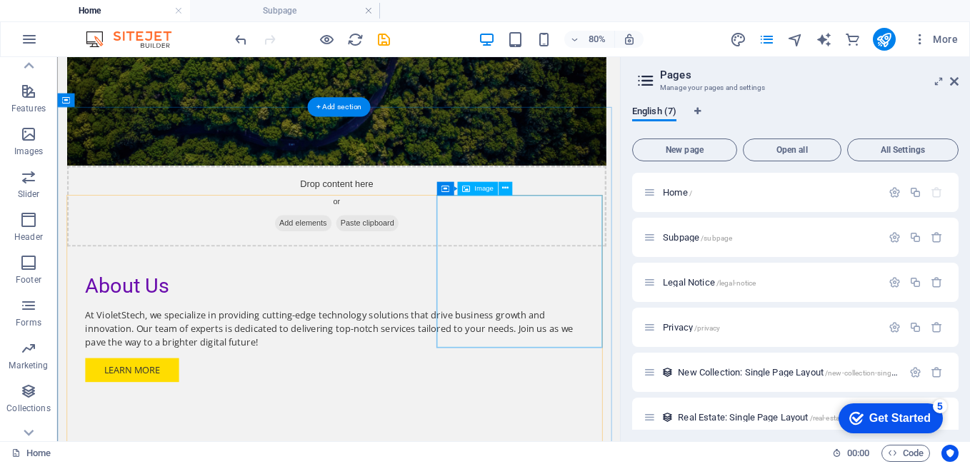
scroll to position [1142, 0]
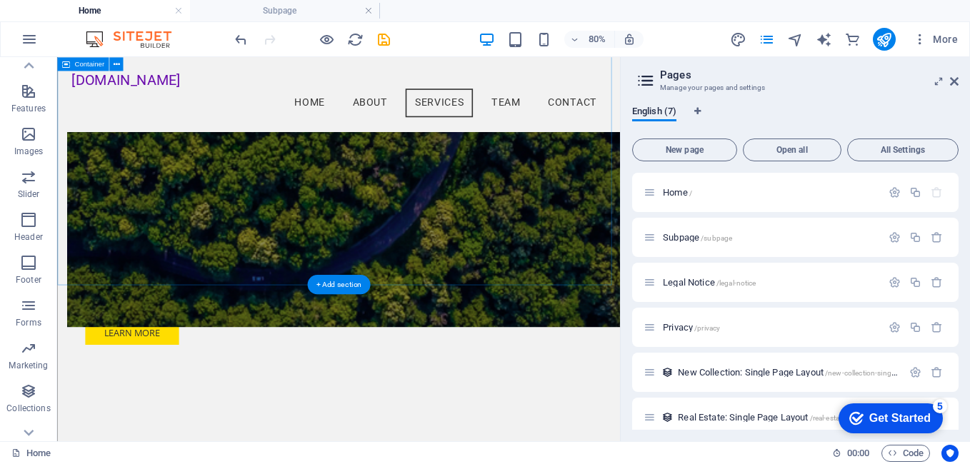
scroll to position [848, 0]
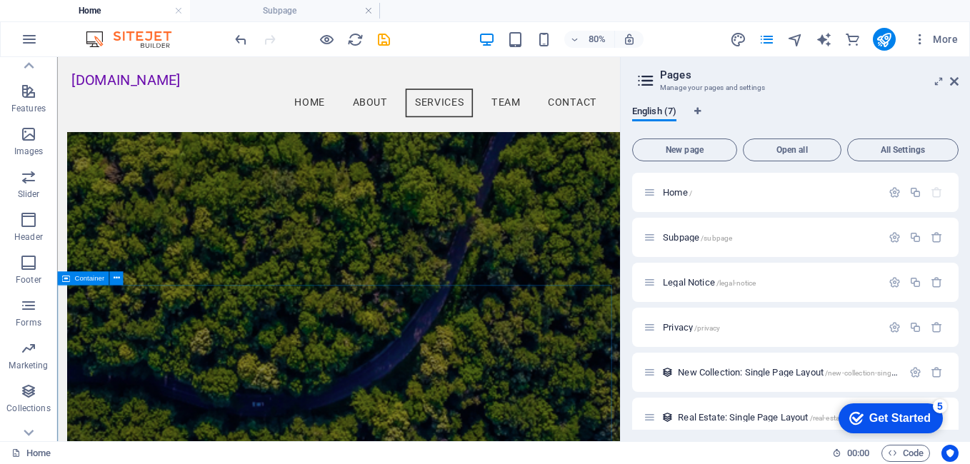
click at [91, 280] on span "Container" at bounding box center [89, 277] width 30 height 7
click at [241, 39] on icon "undo" at bounding box center [241, 39] width 16 height 16
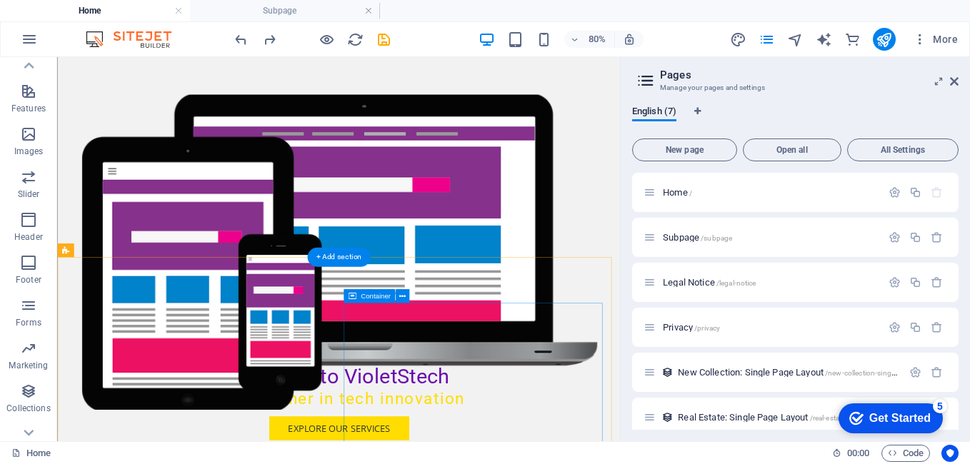
scroll to position [357, 0]
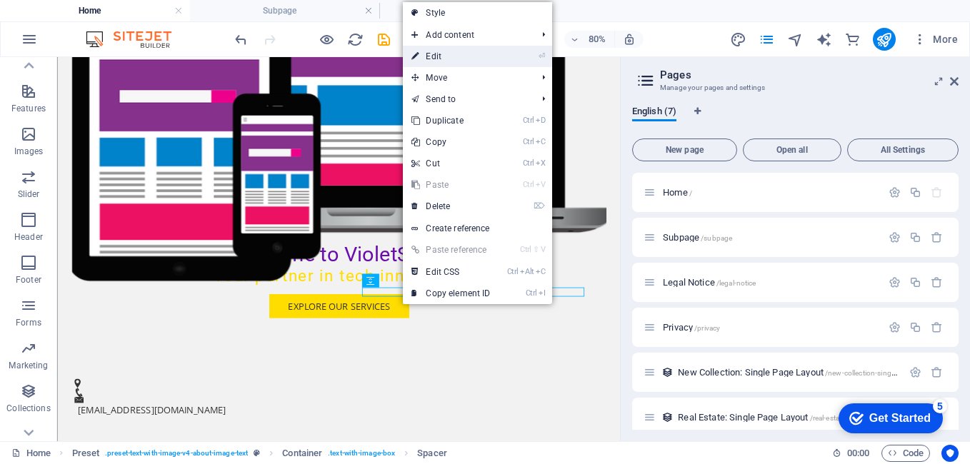
click at [453, 59] on link "⏎ Edit" at bounding box center [451, 56] width 96 height 21
select select "px"
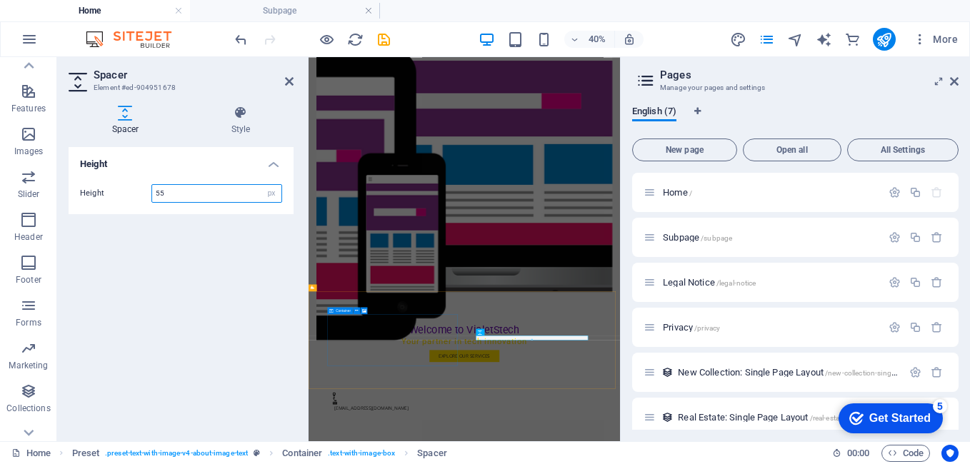
type input "5"
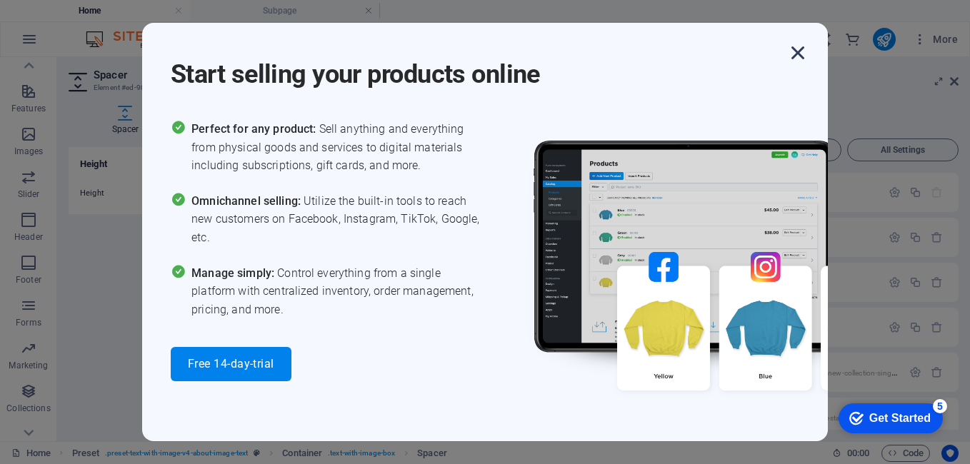
click at [801, 48] on icon "button" at bounding box center [798, 53] width 26 height 26
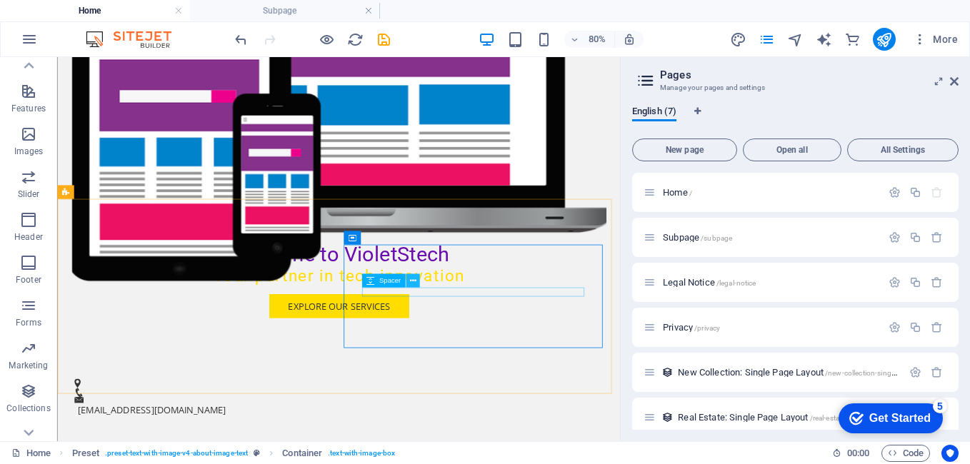
click at [413, 281] on icon at bounding box center [412, 281] width 6 height 12
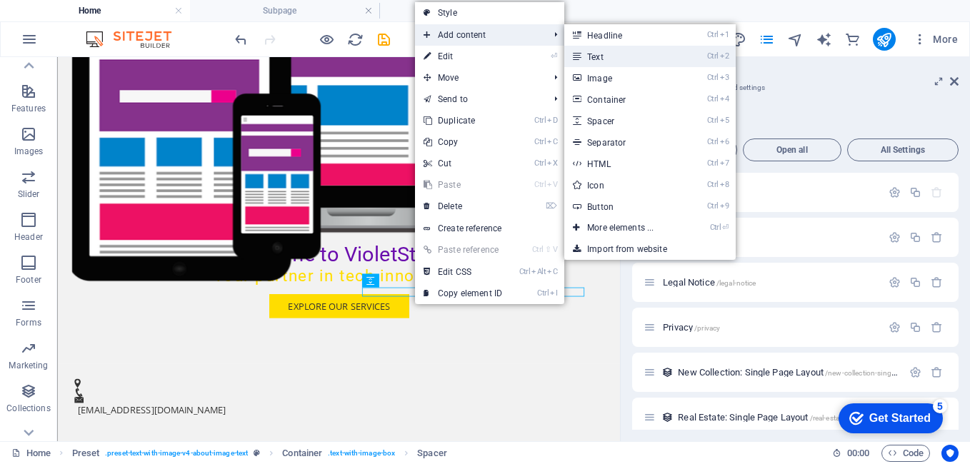
click at [618, 64] on link "Ctrl 2 Text" at bounding box center [623, 56] width 118 height 21
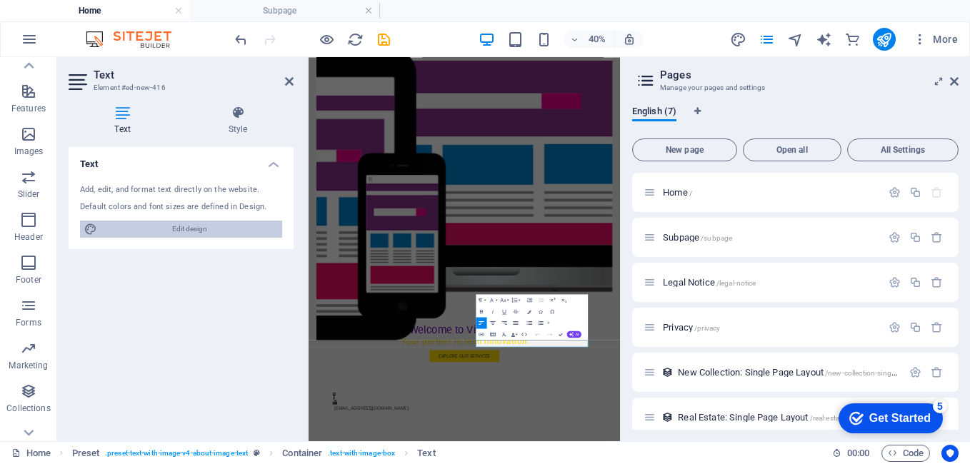
click at [188, 229] on span "Edit design" at bounding box center [189, 229] width 176 height 17
click at [121, 199] on div "Add, edit, and format text directly on the website. Default colors and font siz…" at bounding box center [181, 211] width 225 height 76
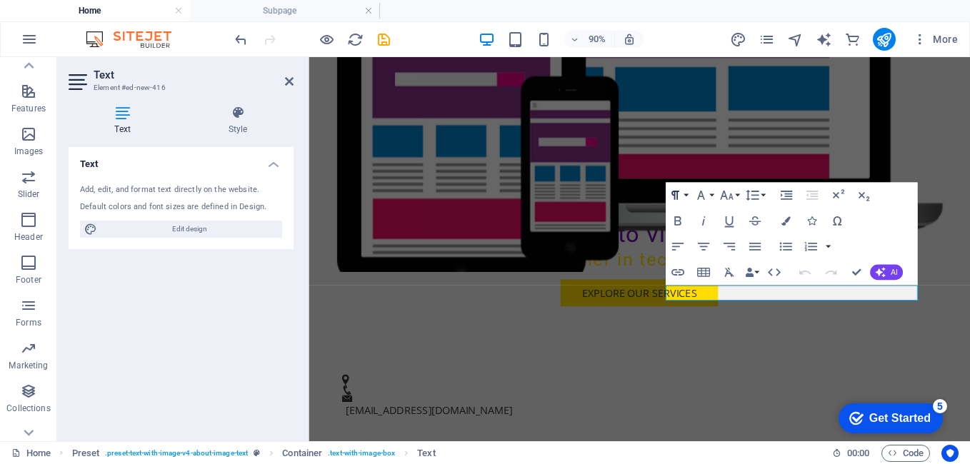
click at [677, 196] on icon "button" at bounding box center [675, 195] width 8 height 9
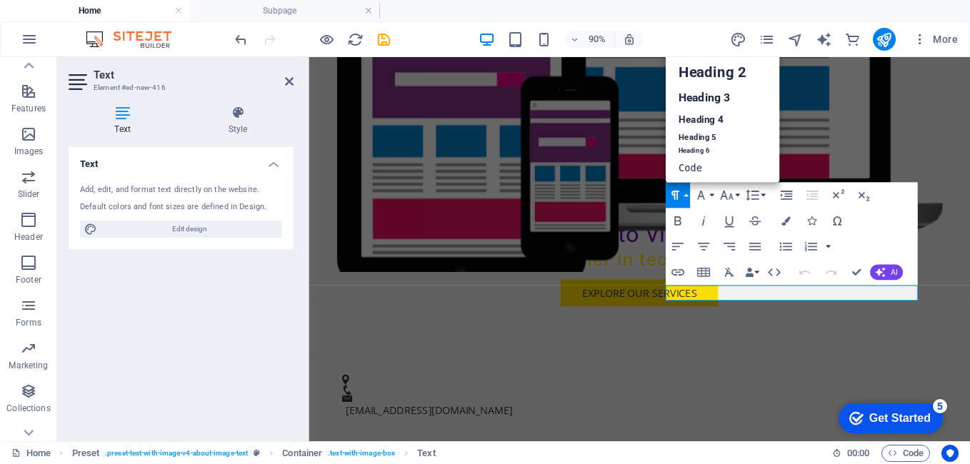
scroll to position [11, 0]
click at [697, 196] on icon "button" at bounding box center [701, 196] width 16 height 16
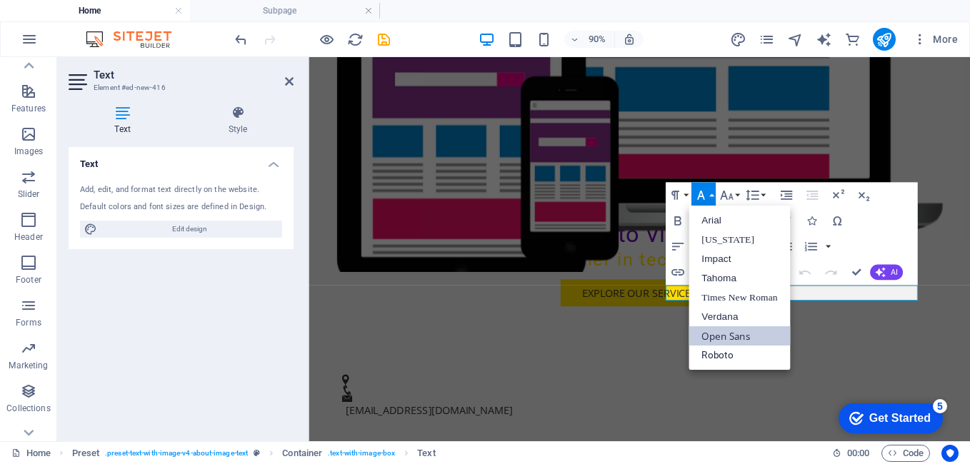
scroll to position [0, 0]
click at [727, 298] on link "Times New Roman" at bounding box center [738, 297] width 101 height 19
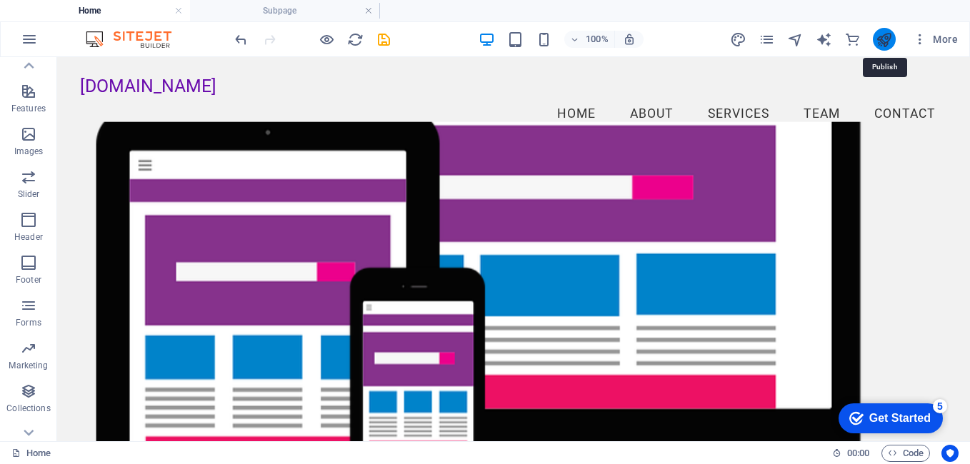
click at [889, 40] on icon "publish" at bounding box center [883, 39] width 16 height 16
